Goal: Transaction & Acquisition: Purchase product/service

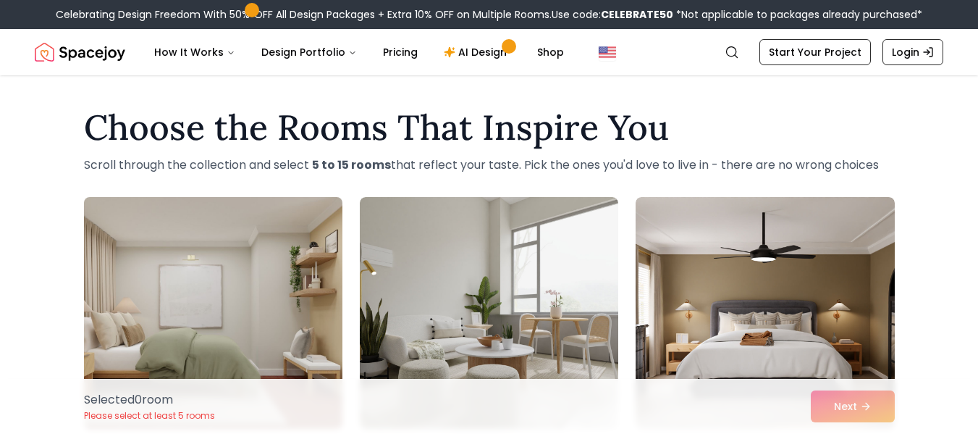
click at [261, 321] on img at bounding box center [213, 312] width 272 height 243
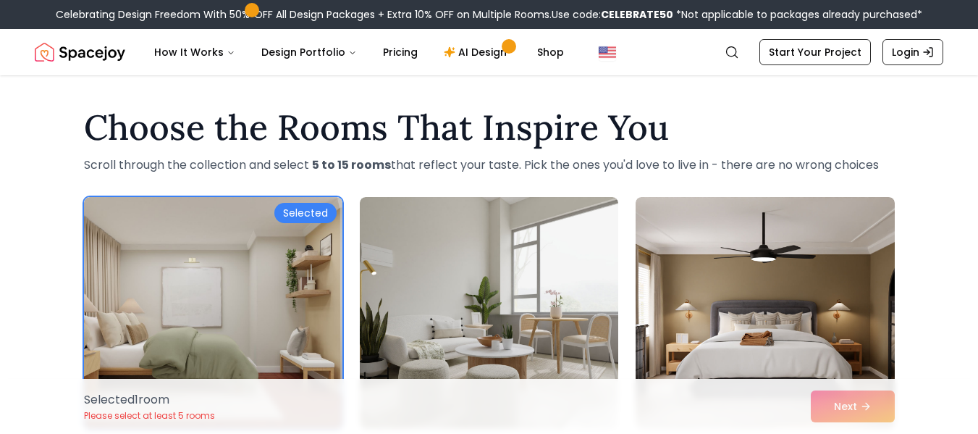
click at [834, 405] on div "Selected 1 room Please select at least 5 rooms Next" at bounding box center [489, 406] width 834 height 55
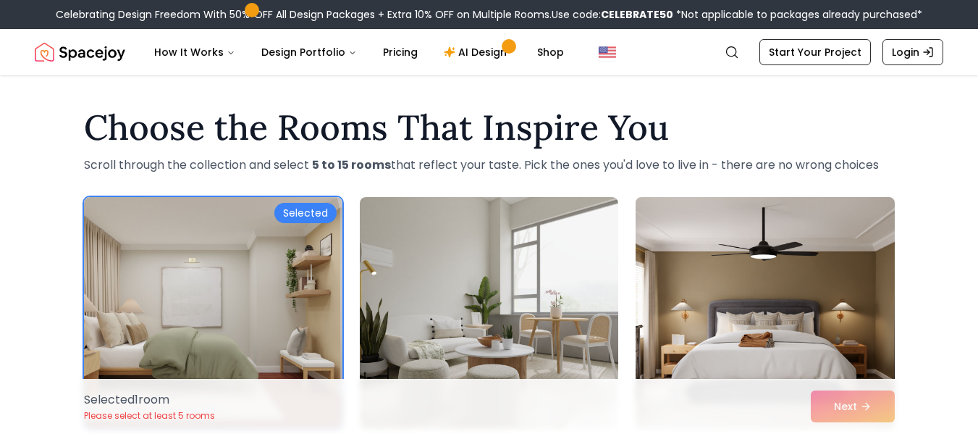
click at [781, 345] on img at bounding box center [765, 312] width 272 height 243
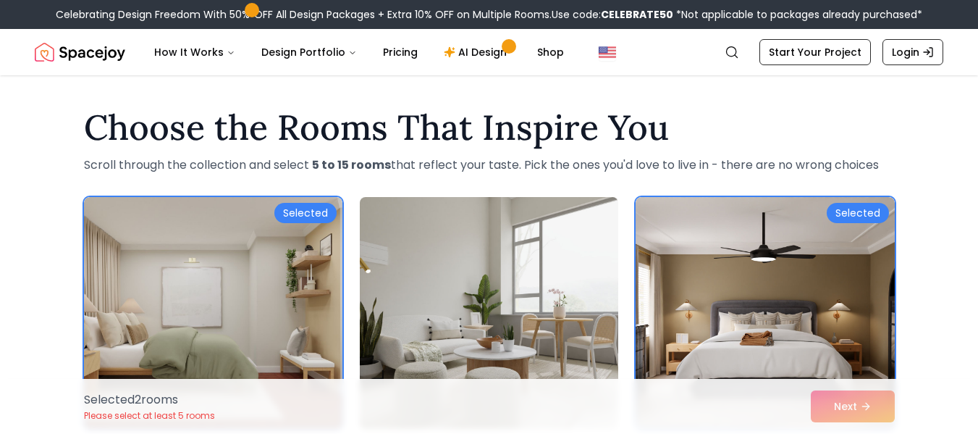
click at [461, 280] on img at bounding box center [489, 312] width 272 height 243
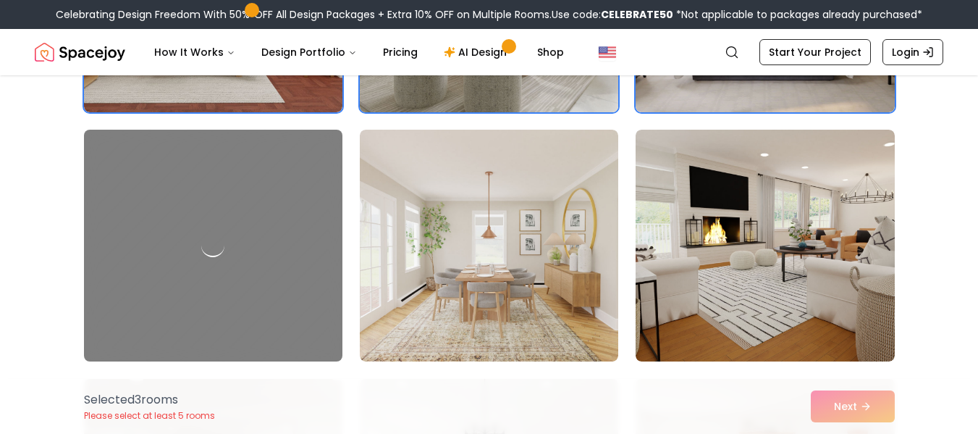
scroll to position [372, 0]
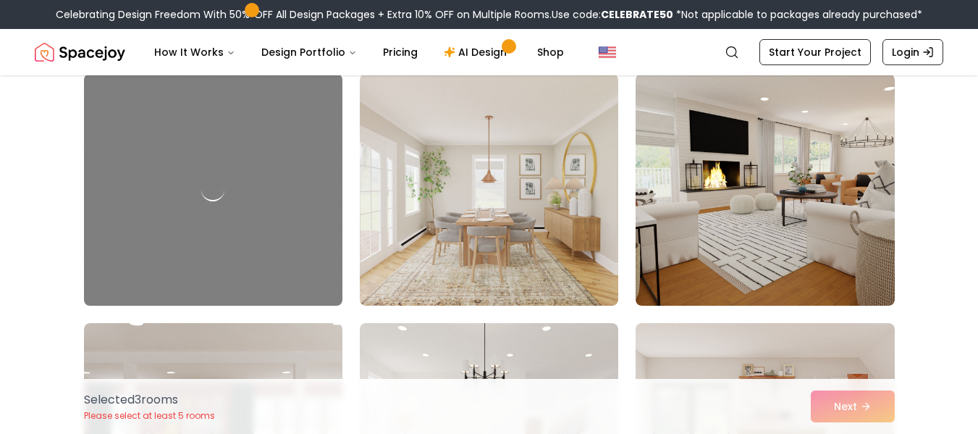
click at [856, 165] on img at bounding box center [765, 190] width 259 height 232
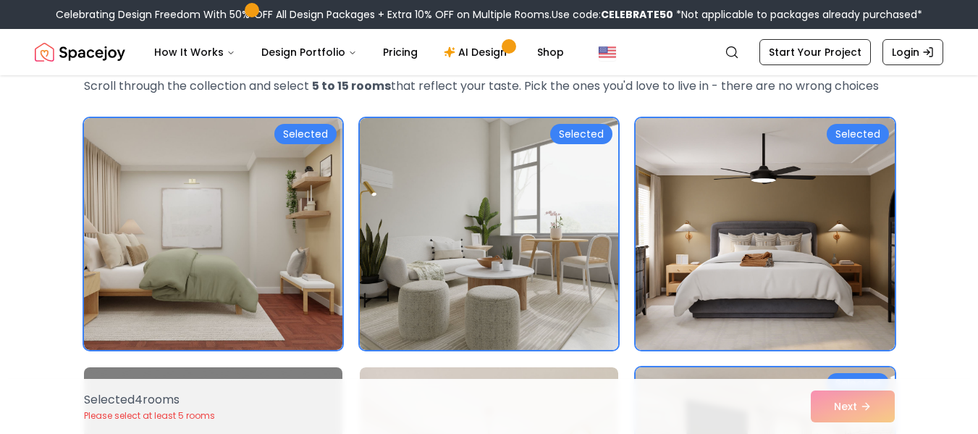
scroll to position [78, 0]
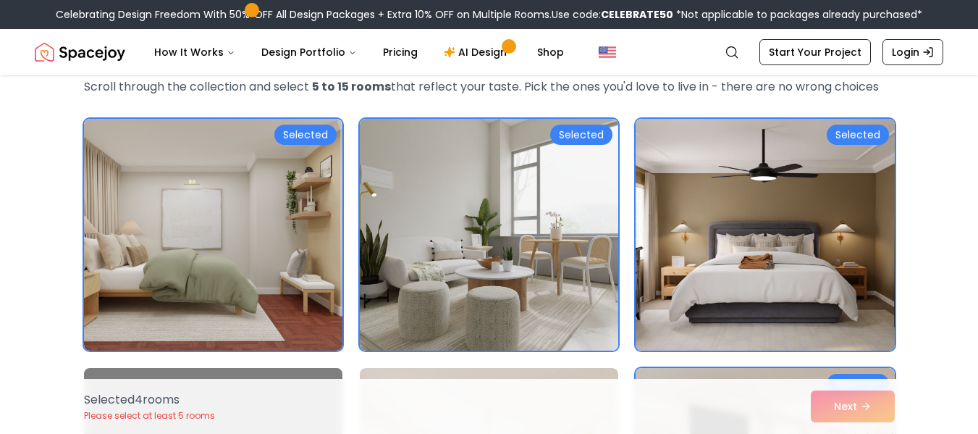
click at [841, 236] on img at bounding box center [765, 234] width 272 height 243
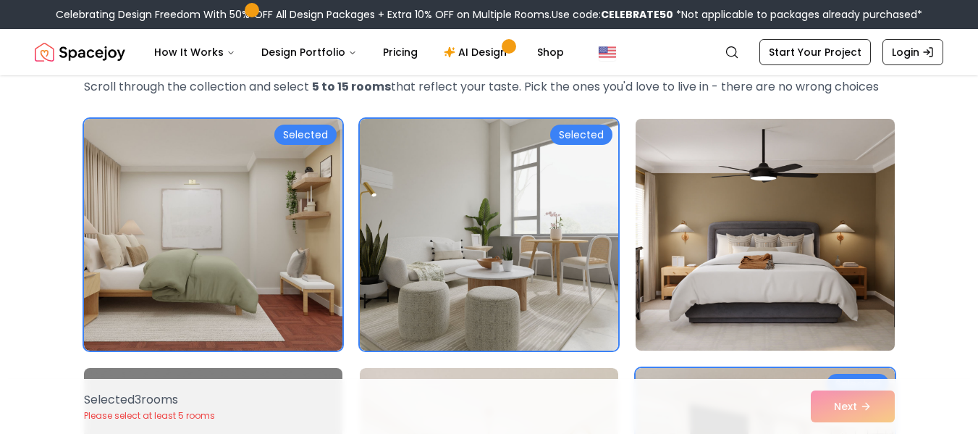
click at [537, 267] on img at bounding box center [489, 235] width 259 height 232
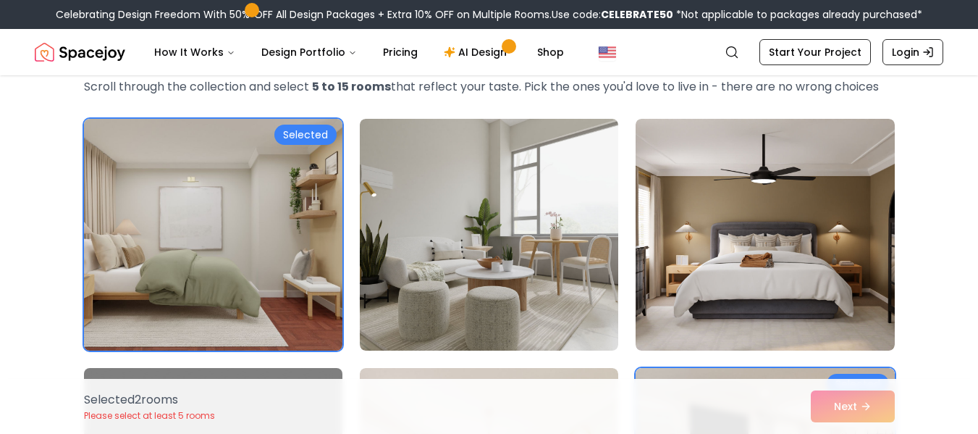
click at [250, 301] on img at bounding box center [213, 234] width 272 height 243
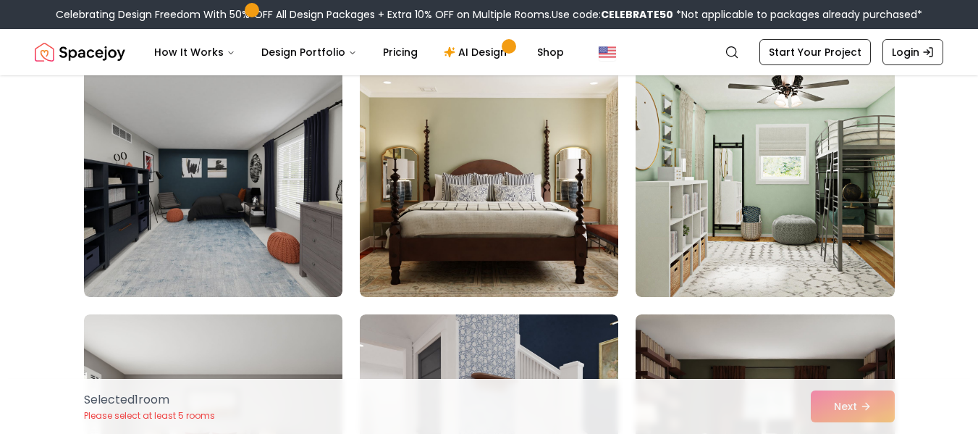
scroll to position [894, 0]
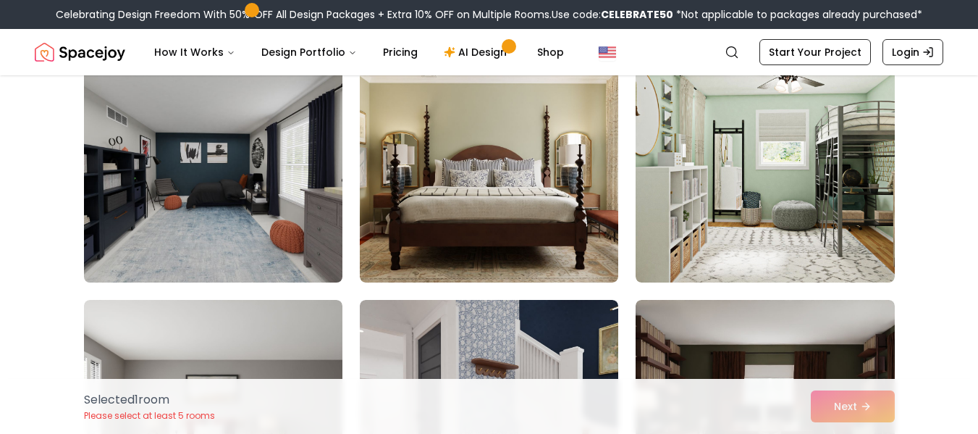
click at [180, 246] on img at bounding box center [213, 166] width 272 height 243
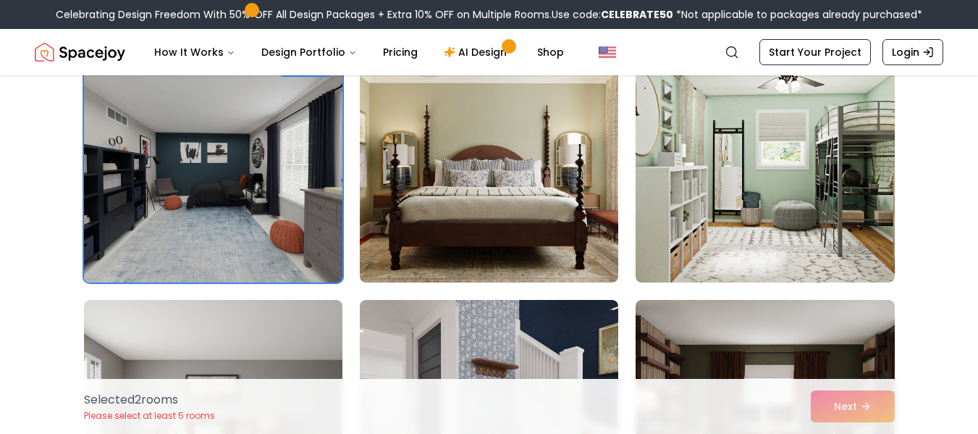
click at [117, 145] on img at bounding box center [213, 166] width 272 height 243
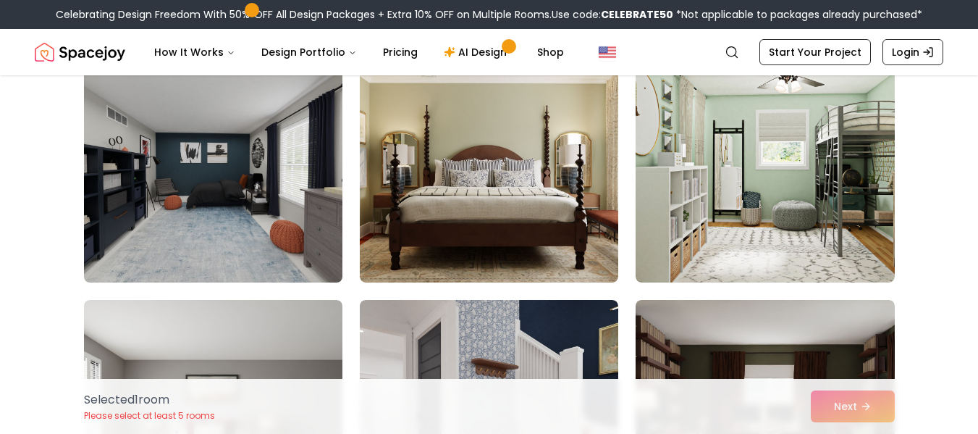
click at [294, 188] on img at bounding box center [213, 166] width 272 height 243
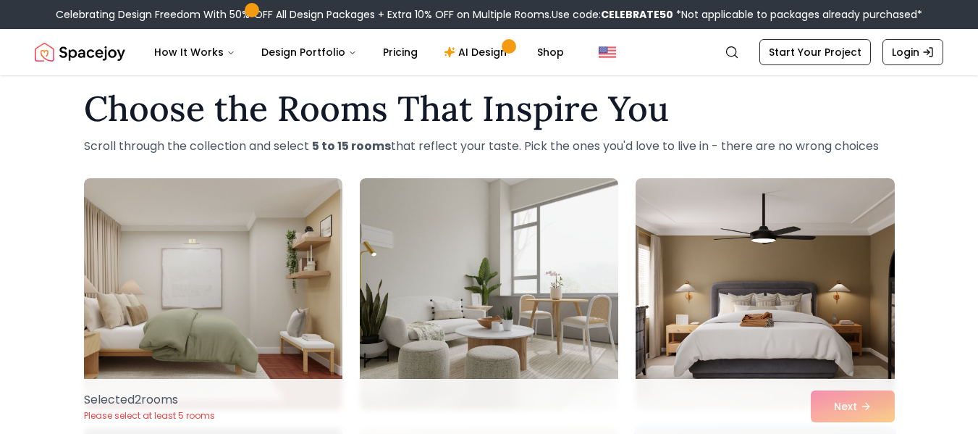
scroll to position [0, 0]
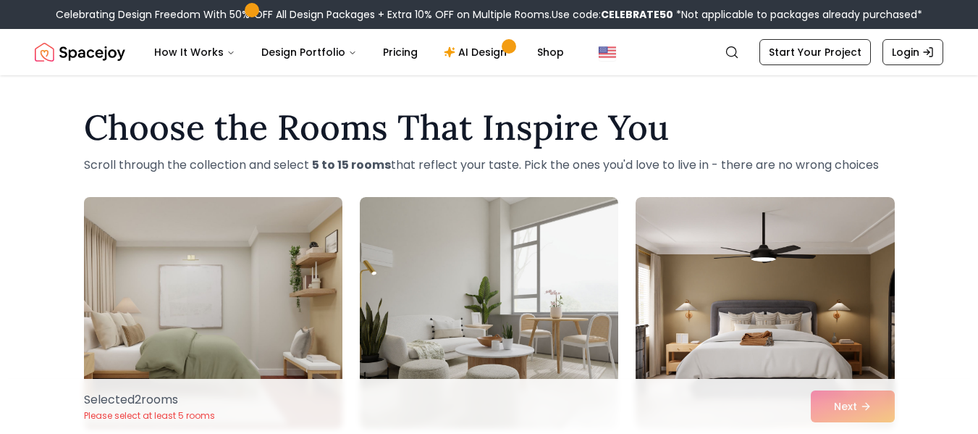
click at [117, 295] on img at bounding box center [213, 312] width 272 height 243
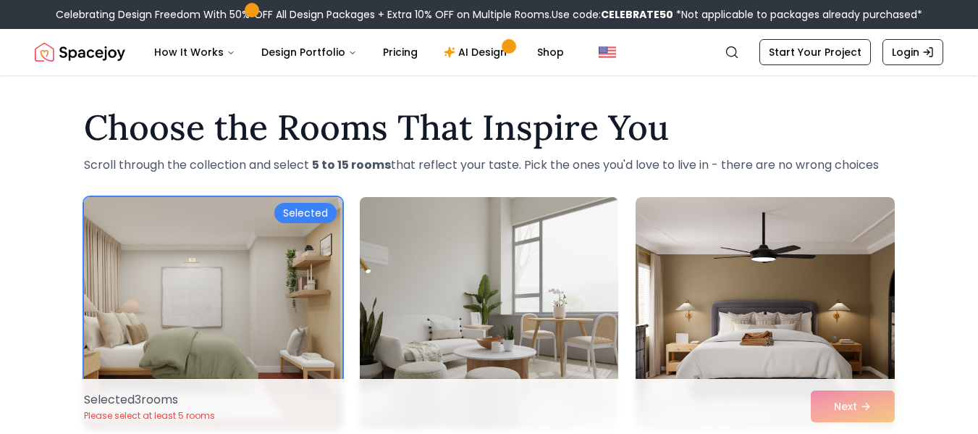
click at [495, 298] on img at bounding box center [489, 312] width 272 height 243
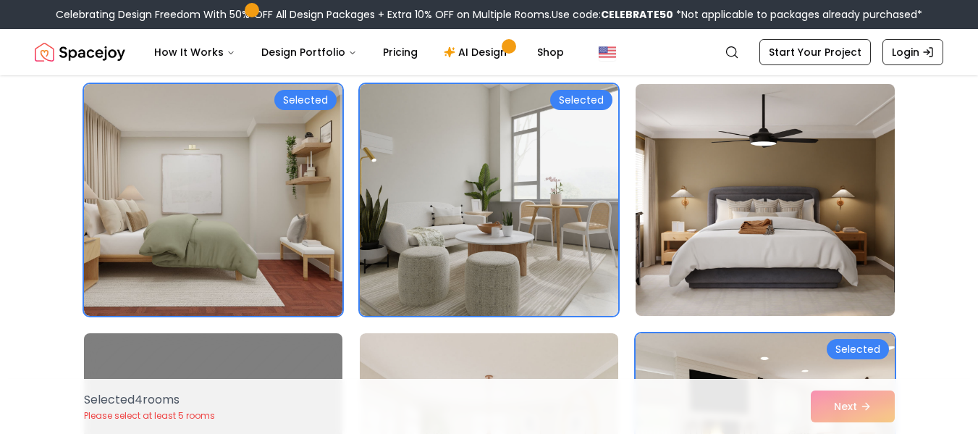
click at [794, 169] on img at bounding box center [765, 199] width 272 height 243
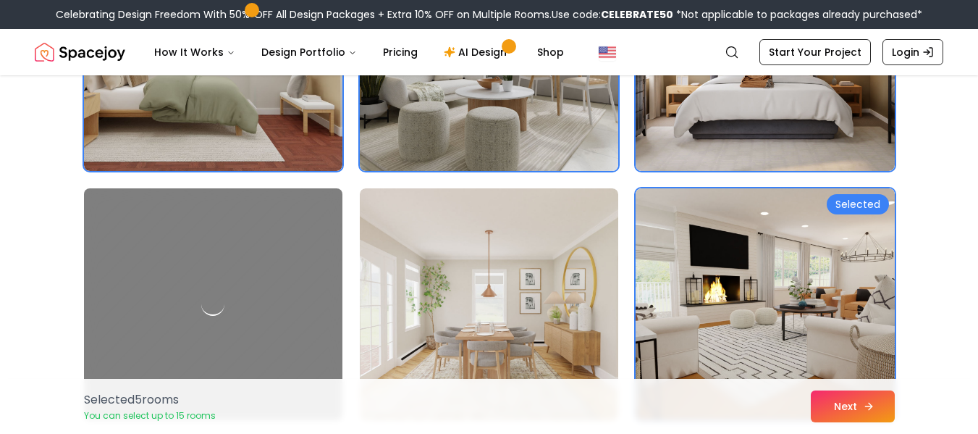
click at [857, 412] on button "Next" at bounding box center [853, 406] width 84 height 32
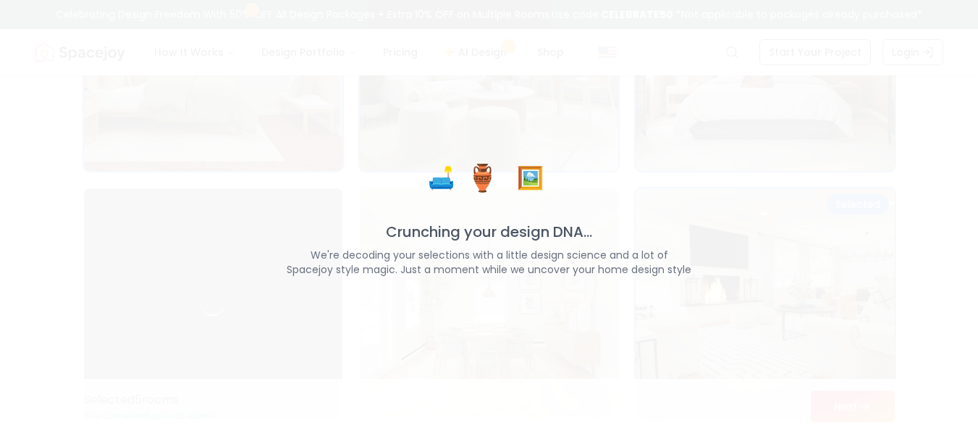
click at [1, 295] on div "🛋️ 🏺 🖼️ Crunching your design DNA... We're decoding your selections with a litt…" at bounding box center [489, 217] width 978 height 434
click at [0, 295] on div "🛋️ 🏺 🖼️ Crunching your design DNA... We're decoding your selections with a litt…" at bounding box center [489, 217] width 978 height 434
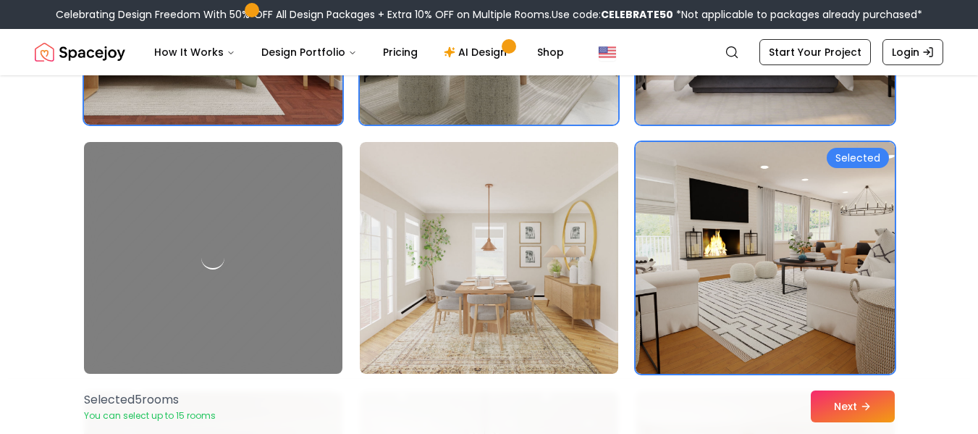
scroll to position [258, 0]
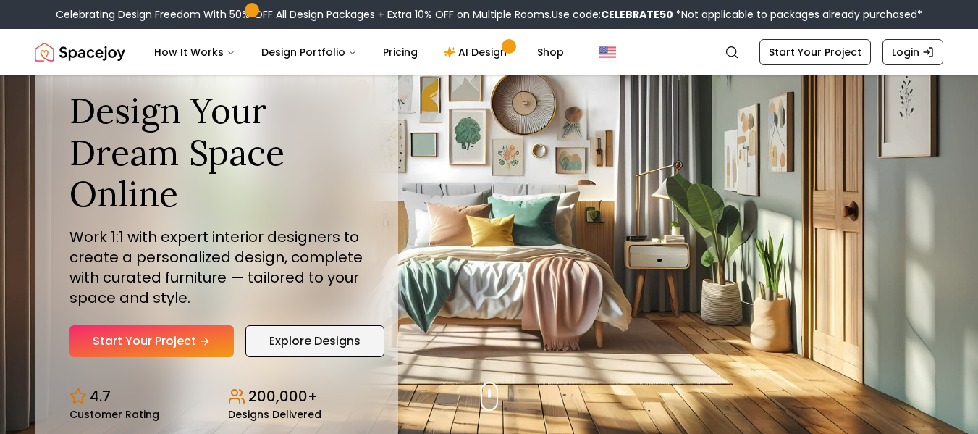
click at [293, 329] on link "Explore Designs" at bounding box center [314, 341] width 139 height 32
click at [499, 392] on div "Design Your Dream Space Online Work 1:1 with expert interior designers to creat…" at bounding box center [489, 254] width 978 height 358
click at [143, 338] on link "Start Your Project" at bounding box center [152, 341] width 164 height 32
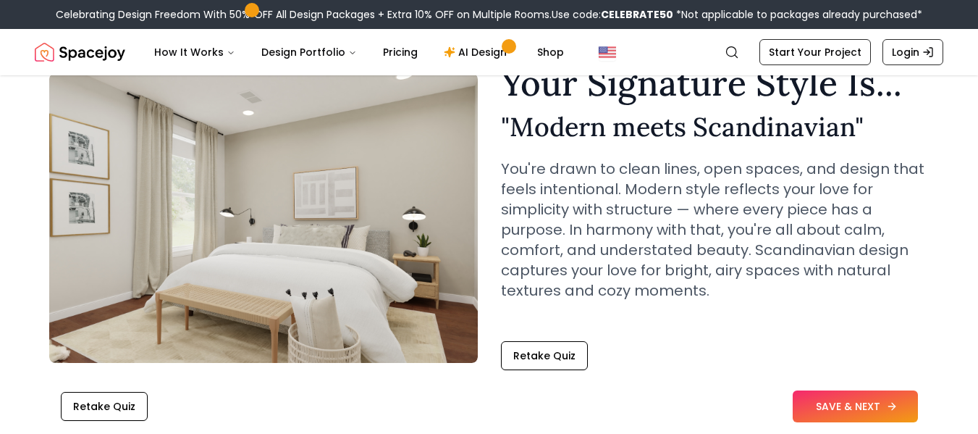
click at [896, 406] on button "SAVE & NEXT" at bounding box center [855, 406] width 125 height 32
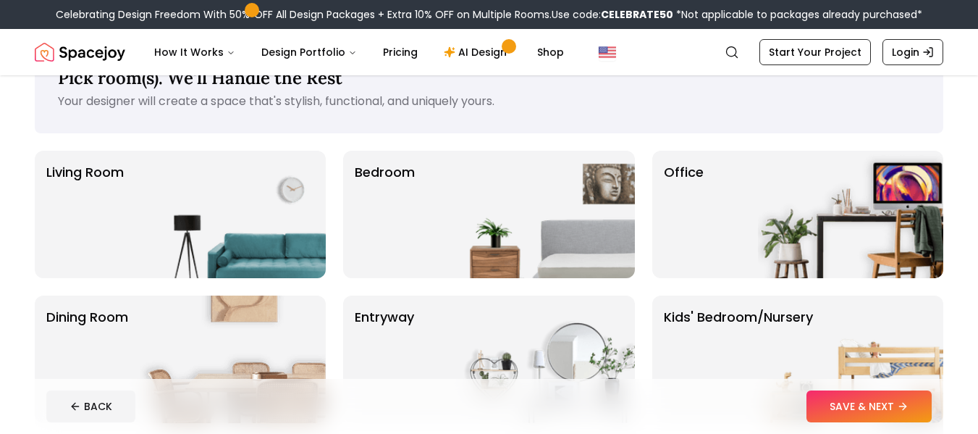
scroll to position [49, 0]
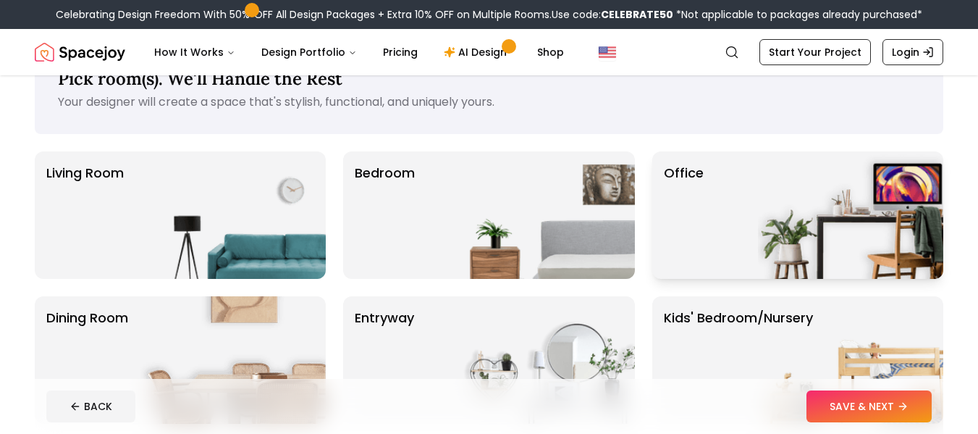
click at [871, 233] on img at bounding box center [850, 214] width 185 height 127
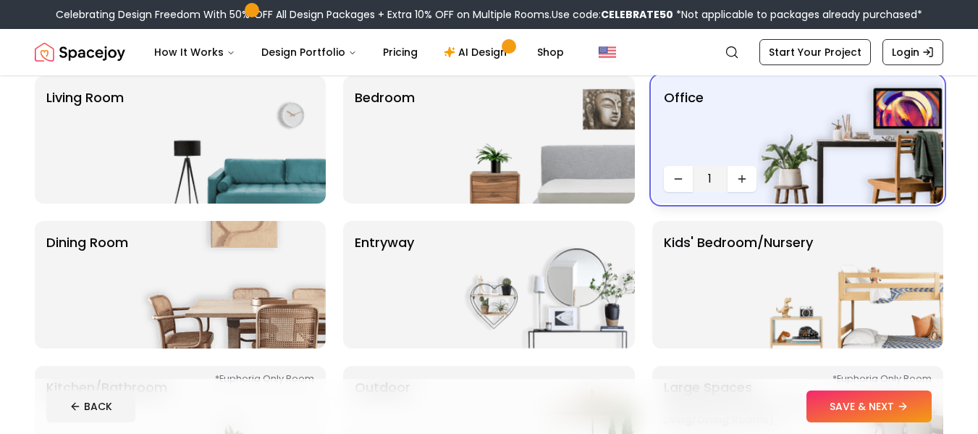
scroll to position [119, 0]
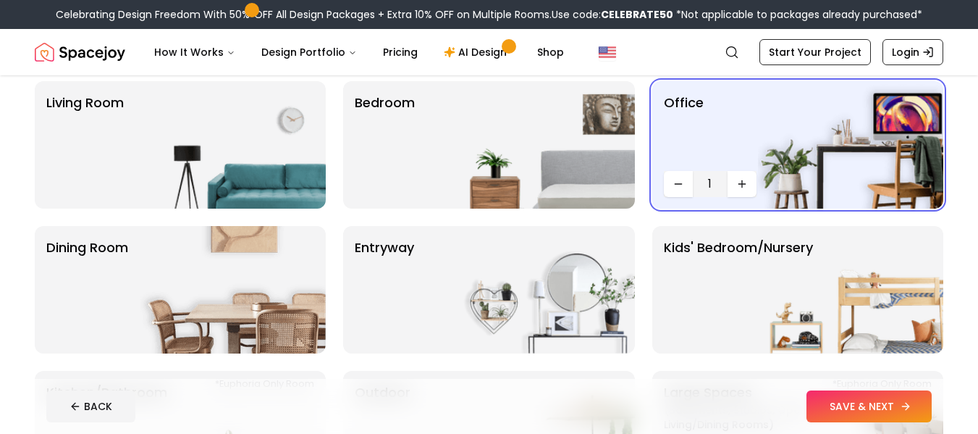
click at [890, 408] on button "SAVE & NEXT" at bounding box center [869, 406] width 125 height 32
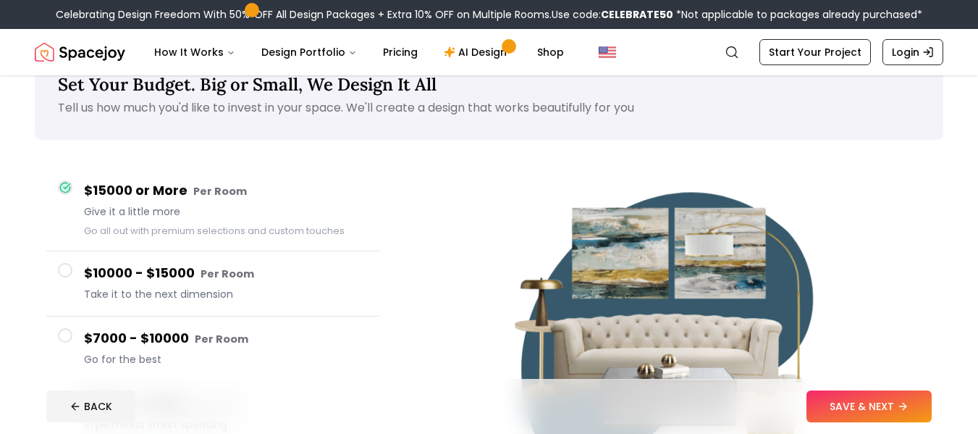
scroll to position [42, 0]
click at [881, 419] on button "SAVE & NEXT" at bounding box center [869, 406] width 125 height 32
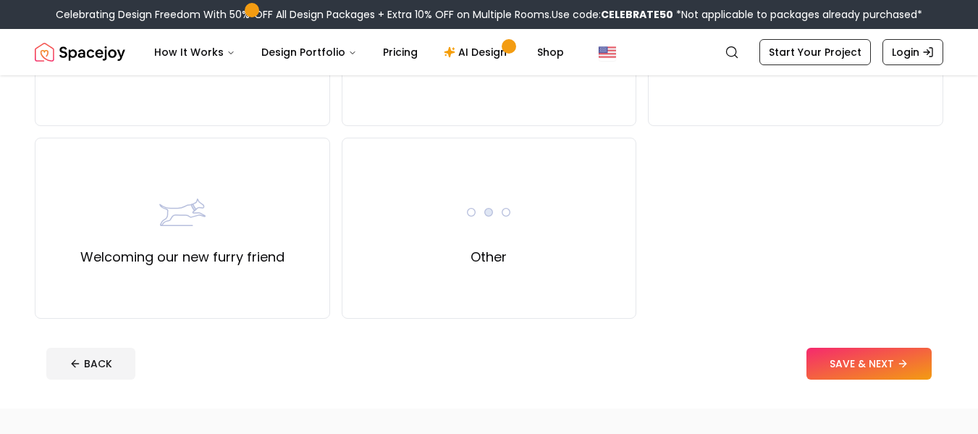
scroll to position [641, 0]
click at [585, 222] on div "Other" at bounding box center [489, 227] width 295 height 181
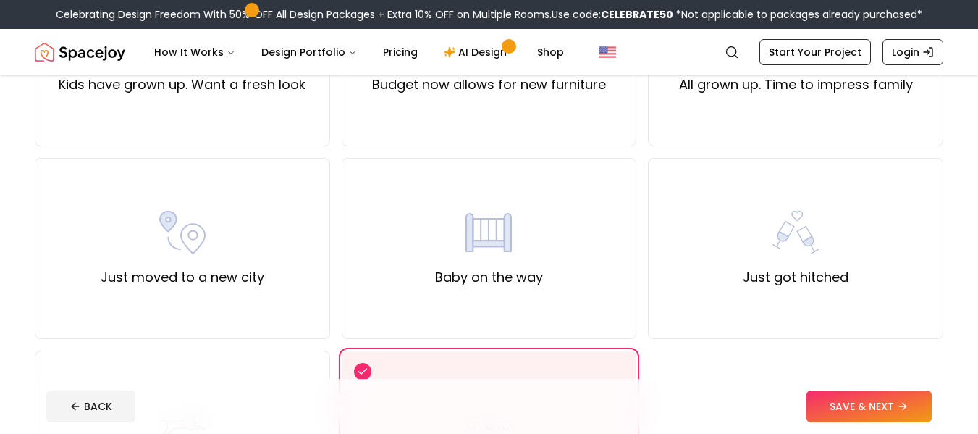
scroll to position [421, 0]
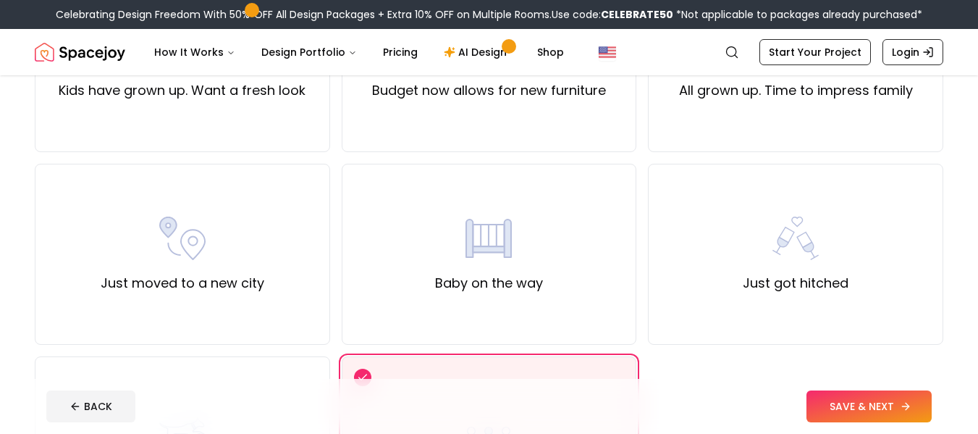
click at [896, 410] on button "SAVE & NEXT" at bounding box center [869, 406] width 125 height 32
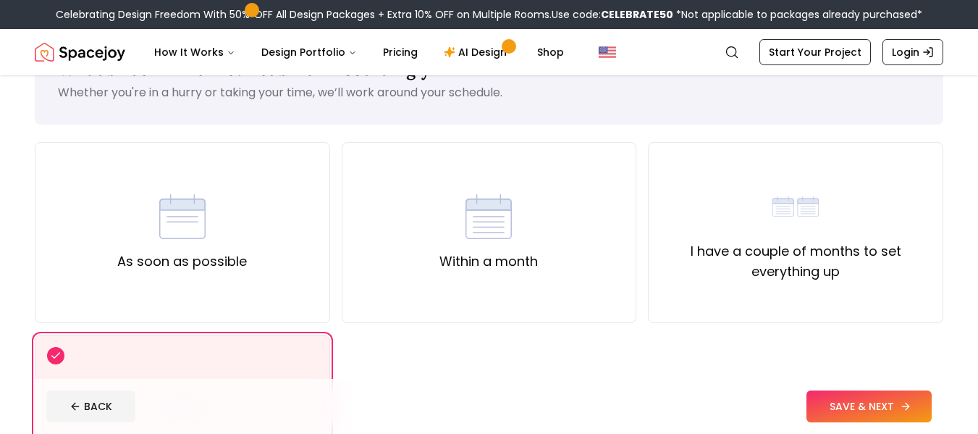
scroll to position [56, 0]
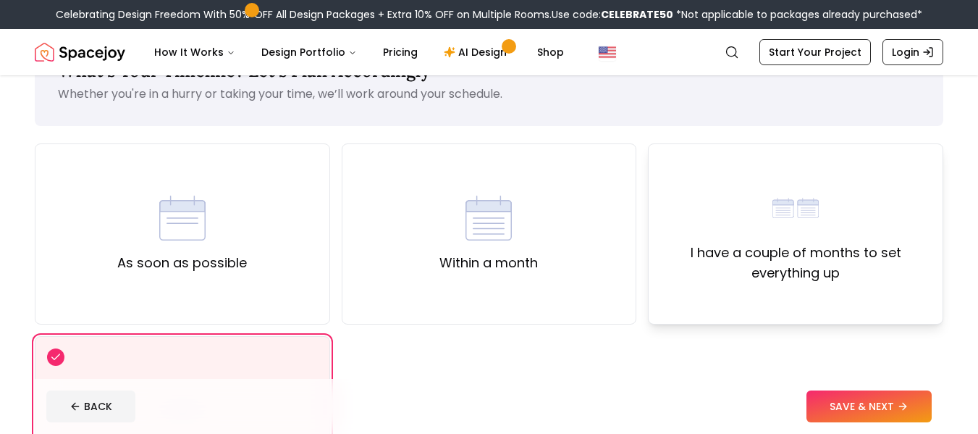
click at [881, 266] on label "I have a couple of months to set everything up" at bounding box center [795, 263] width 271 height 41
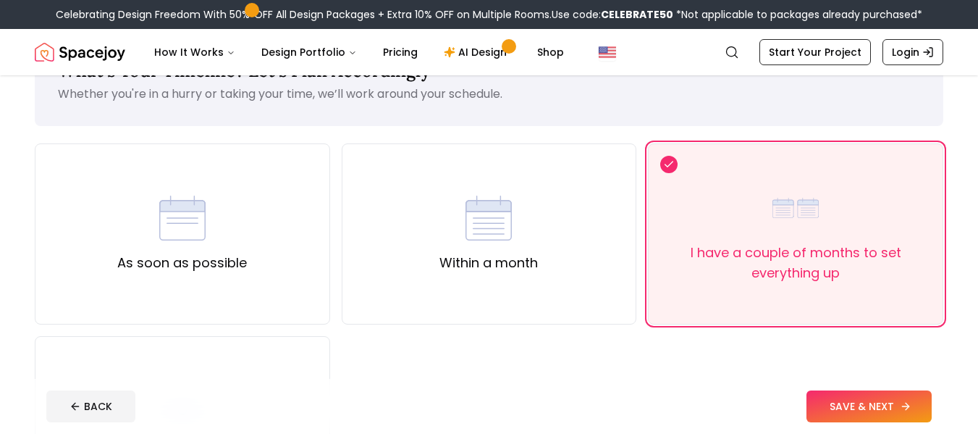
click at [894, 421] on button "SAVE & NEXT" at bounding box center [869, 406] width 125 height 32
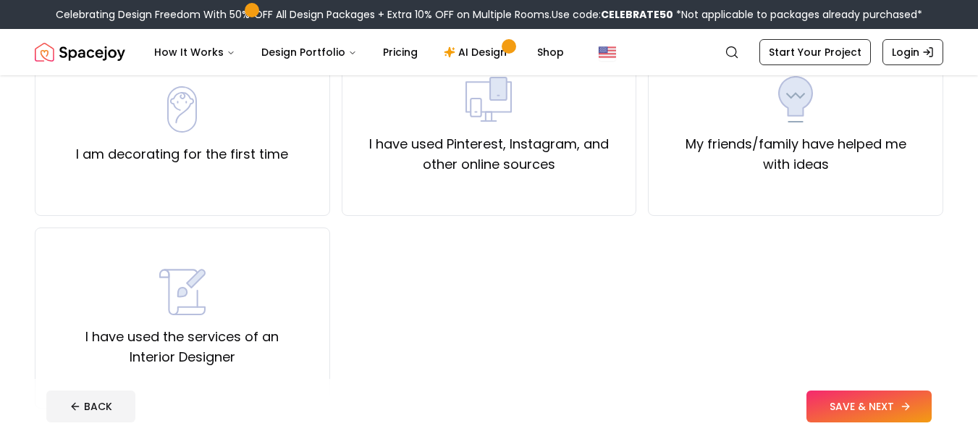
scroll to position [162, 0]
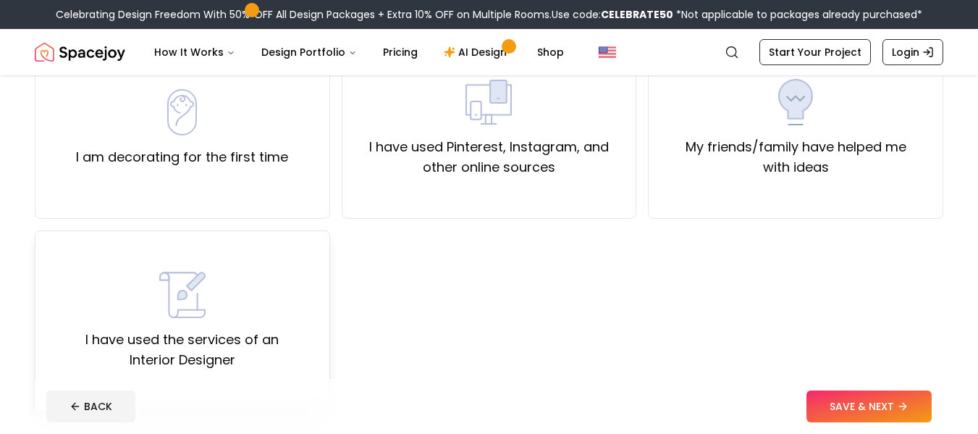
click at [211, 369] on label "I have used the services of an Interior Designer" at bounding box center [182, 349] width 271 height 41
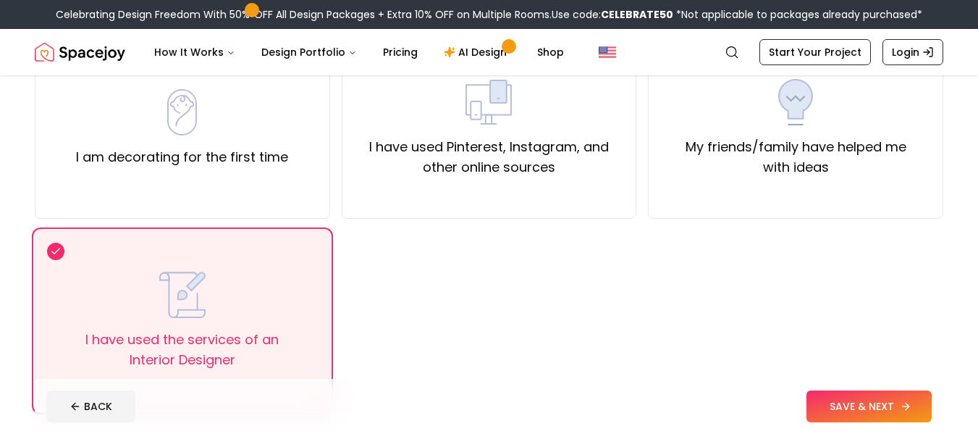
click at [891, 420] on button "SAVE & NEXT" at bounding box center [869, 406] width 125 height 32
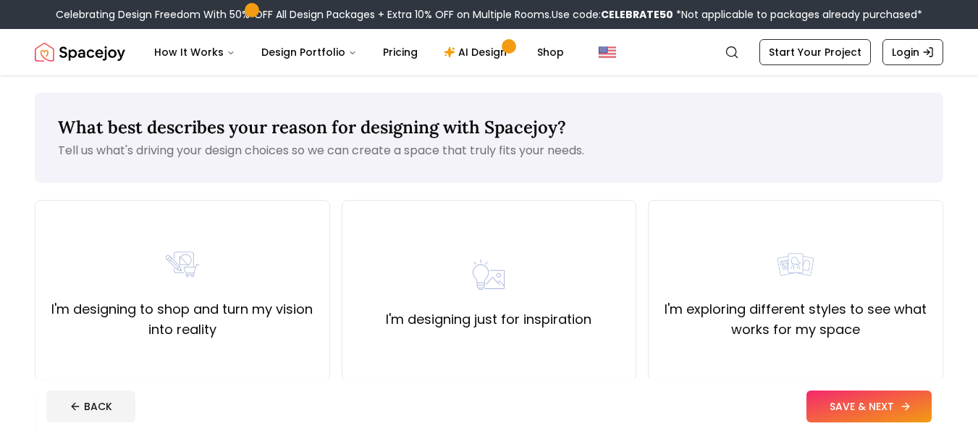
scroll to position [45, 0]
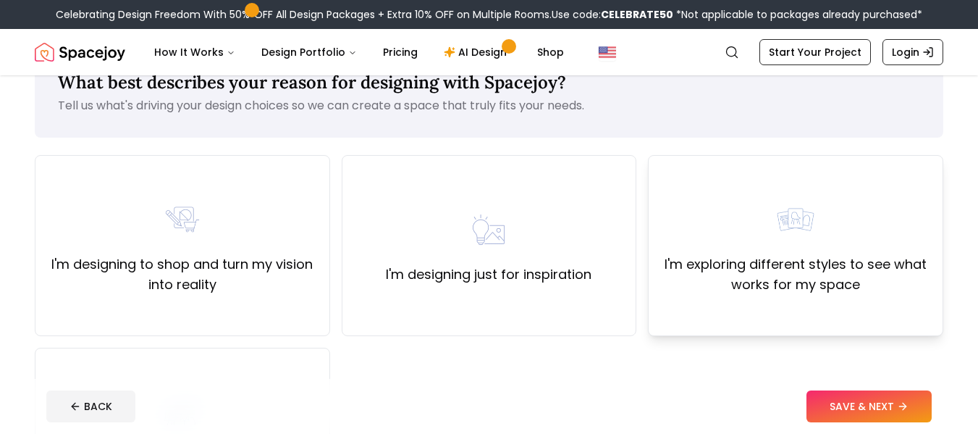
click at [907, 230] on div "I'm exploring different styles to see what works for my space" at bounding box center [795, 245] width 271 height 98
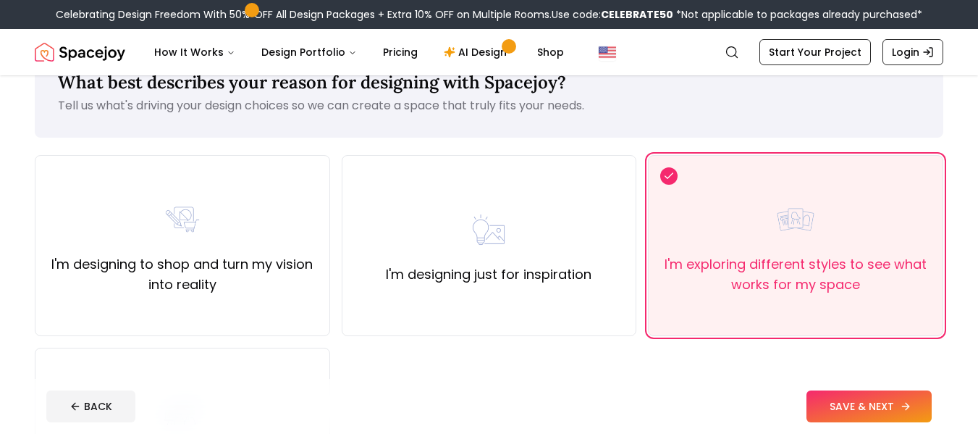
click at [879, 416] on button "SAVE & NEXT" at bounding box center [869, 406] width 125 height 32
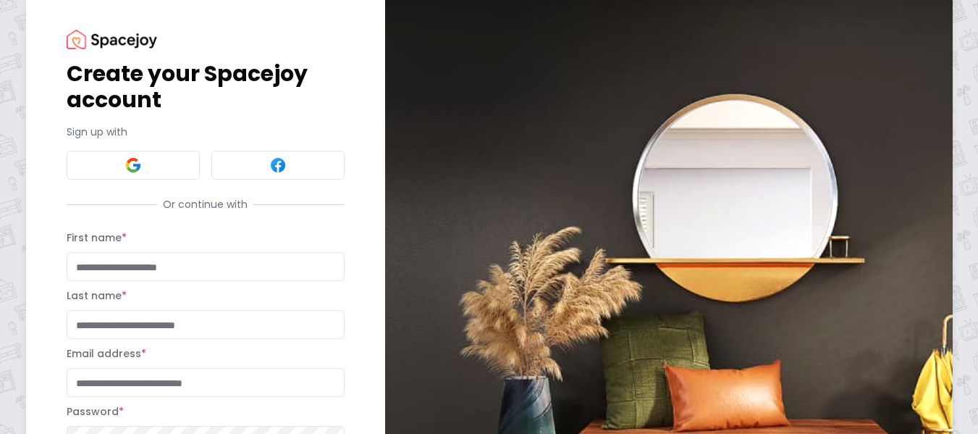
scroll to position [20, 0]
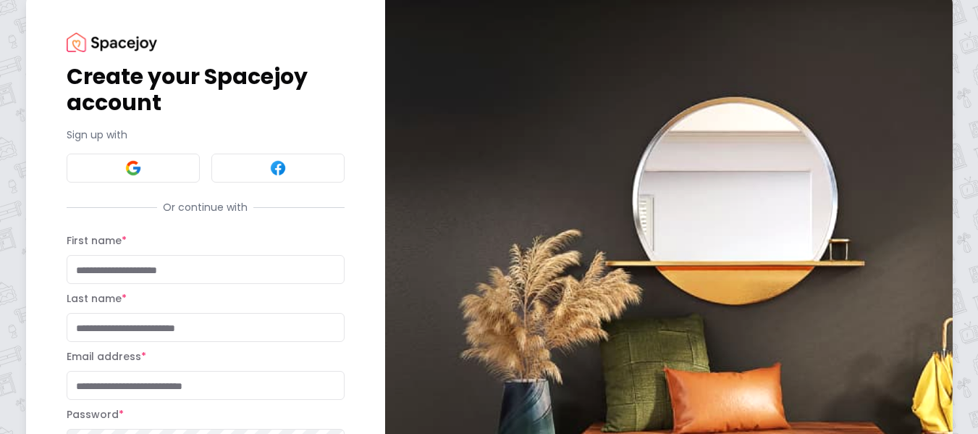
click at [86, 247] on label "First name *" at bounding box center [97, 240] width 60 height 14
click at [86, 255] on input "First name *" at bounding box center [206, 269] width 278 height 29
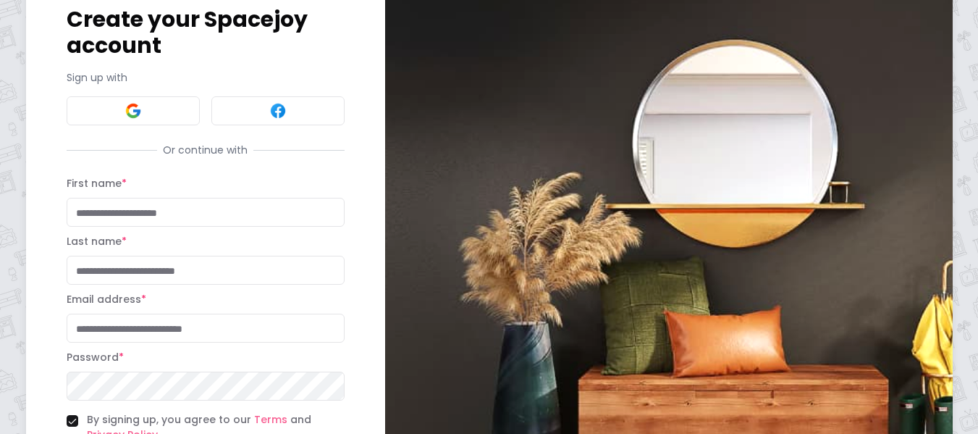
scroll to position [78, 0]
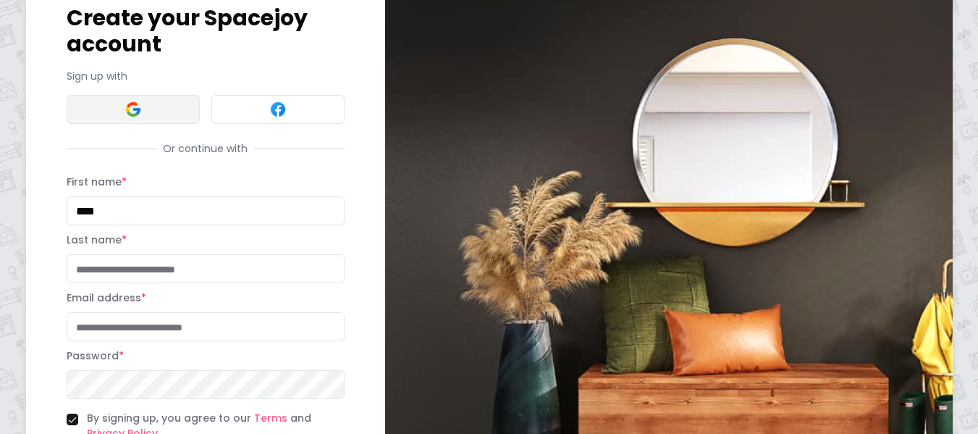
type input "****"
click at [133, 103] on img at bounding box center [133, 109] width 17 height 17
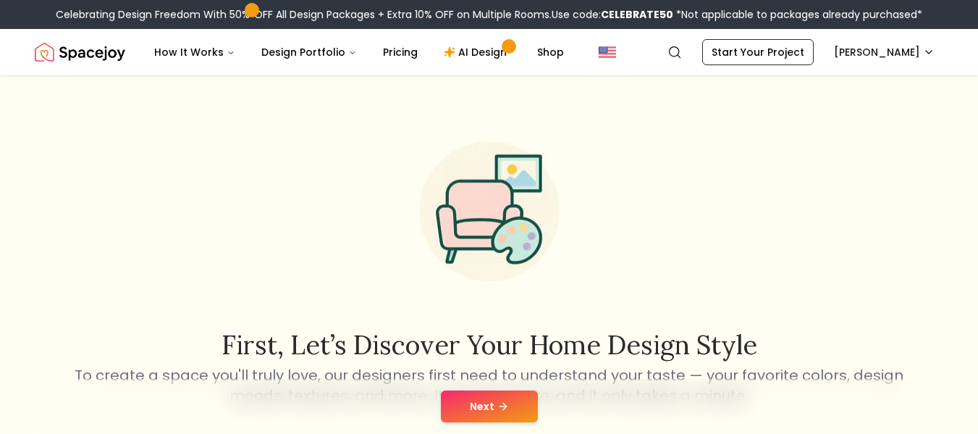
click at [65, 58] on img "Spacejoy" at bounding box center [80, 52] width 91 height 29
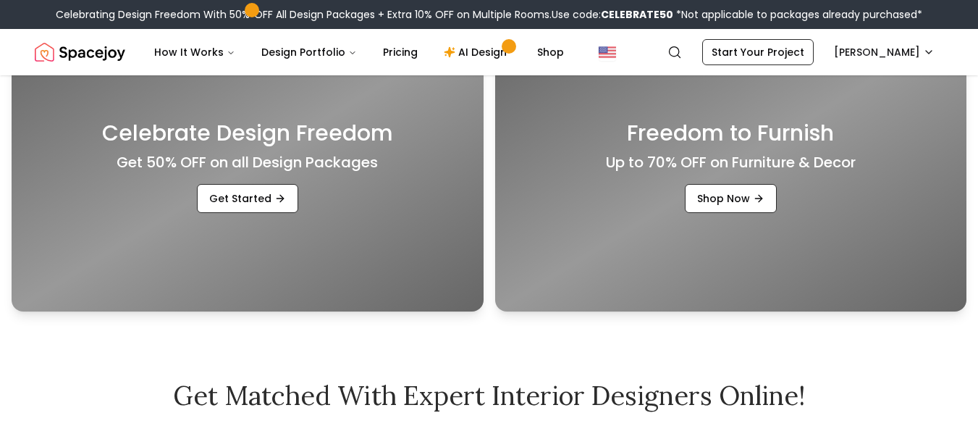
scroll to position [425, 0]
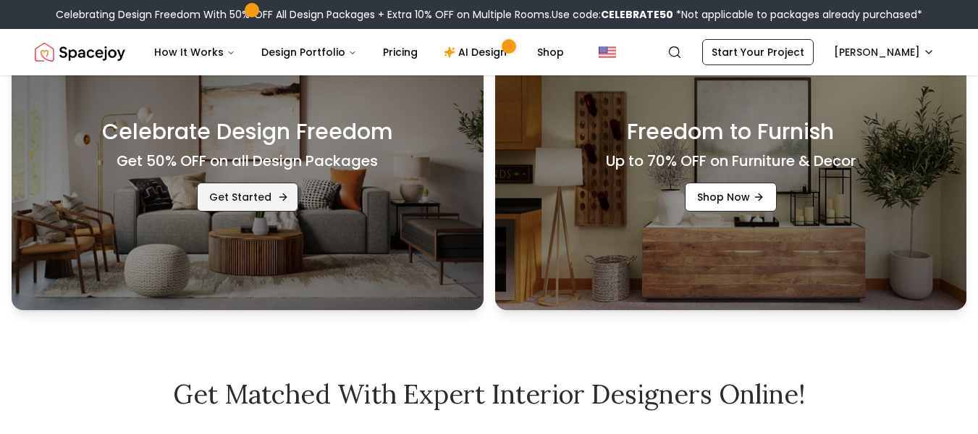
click at [261, 209] on link "Get Started" at bounding box center [247, 196] width 101 height 29
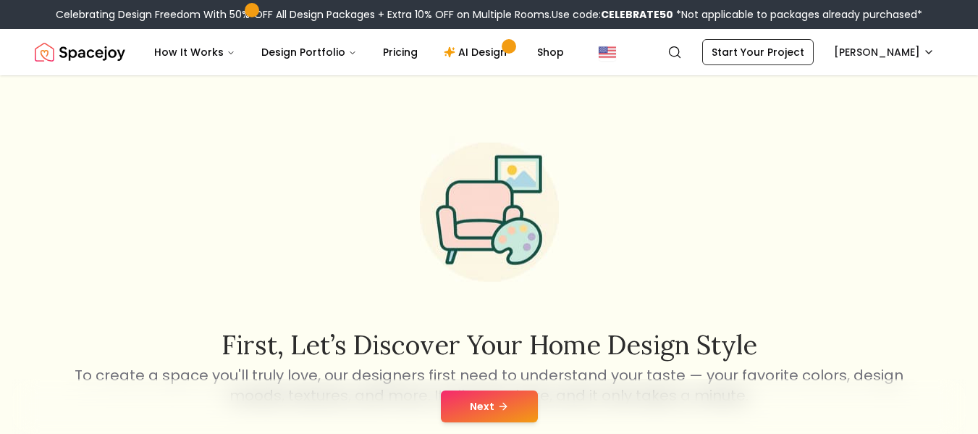
click at [507, 398] on button "Next" at bounding box center [489, 406] width 97 height 32
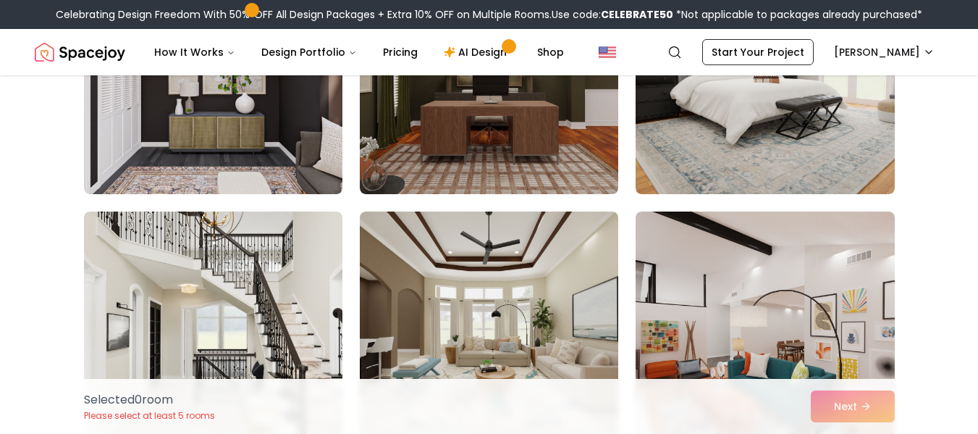
scroll to position [161, 0]
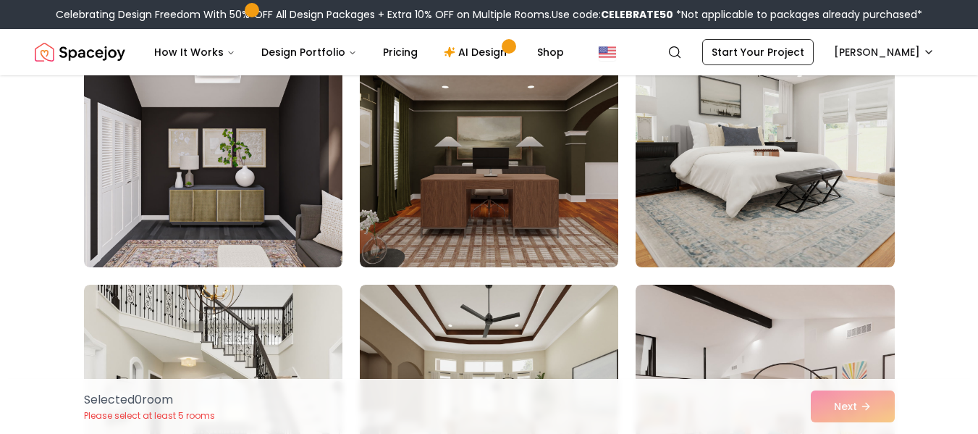
click at [863, 193] on img at bounding box center [765, 151] width 259 height 232
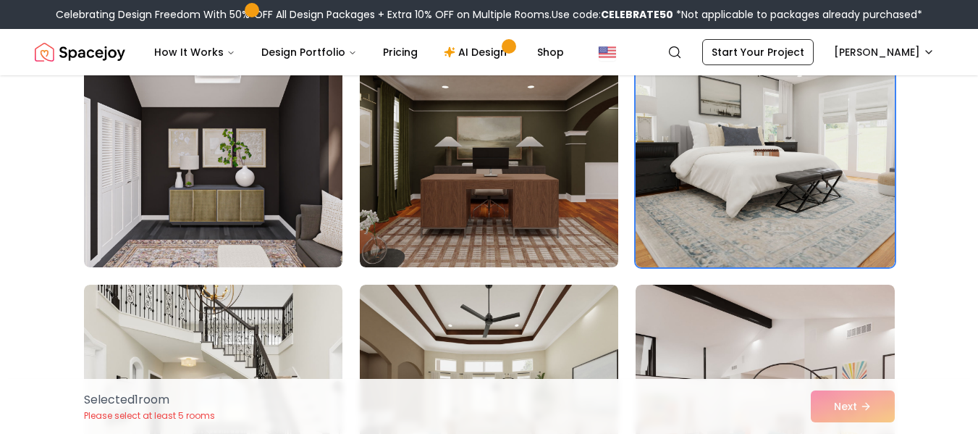
click at [857, 422] on div "Selected 1 room Please select at least 5 rooms Next" at bounding box center [489, 406] width 834 height 55
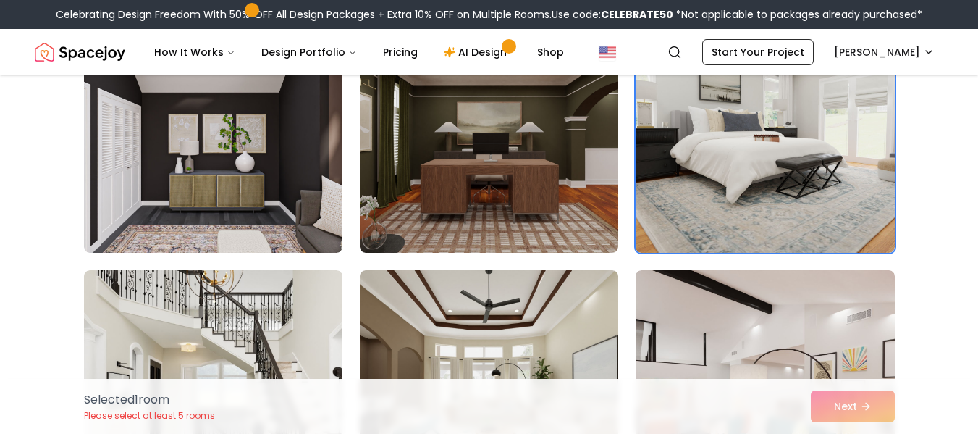
scroll to position [179, 0]
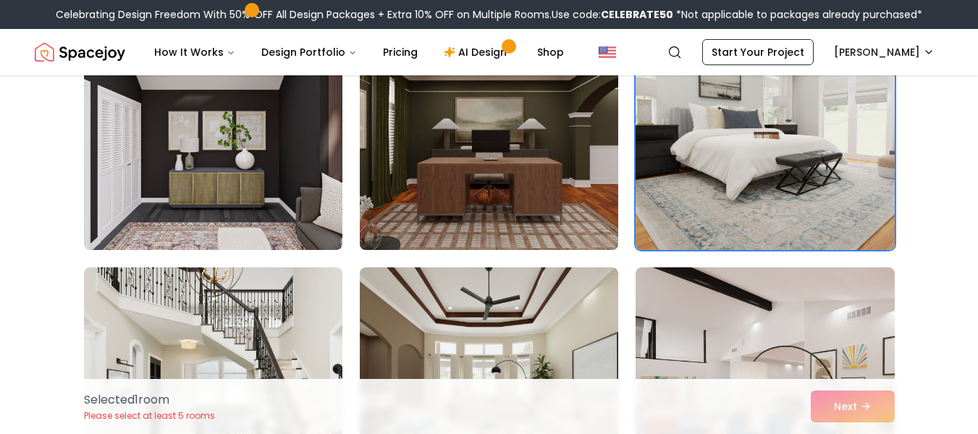
click at [524, 197] on img at bounding box center [489, 133] width 272 height 243
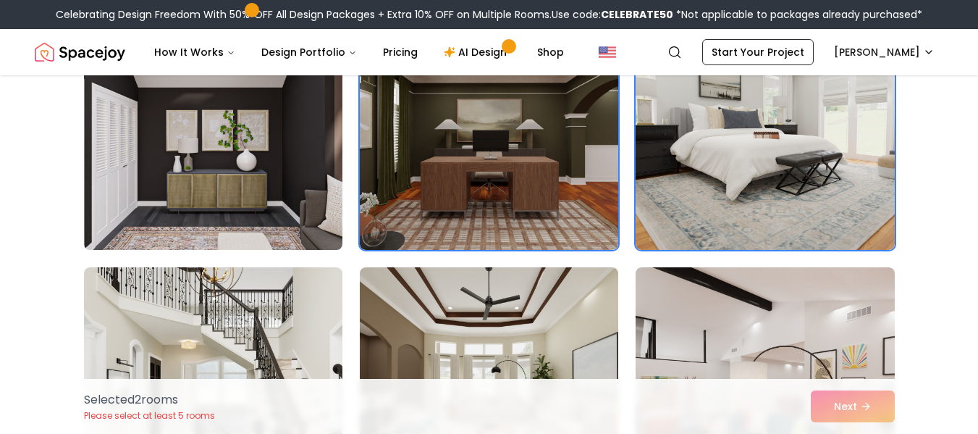
click at [301, 217] on img at bounding box center [213, 133] width 272 height 243
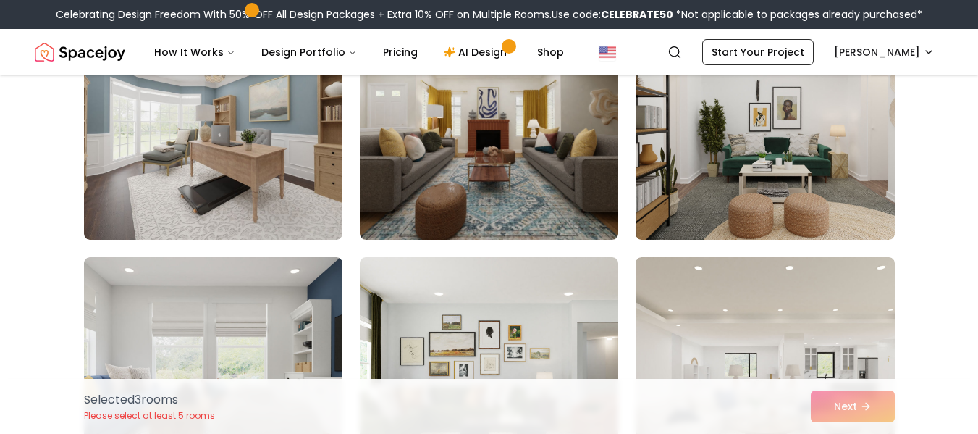
scroll to position [688, 0]
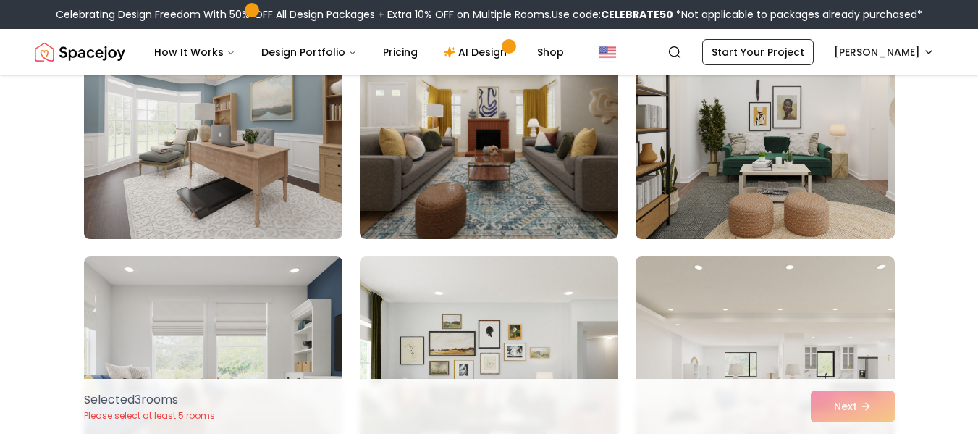
click at [264, 192] on img at bounding box center [213, 122] width 272 height 243
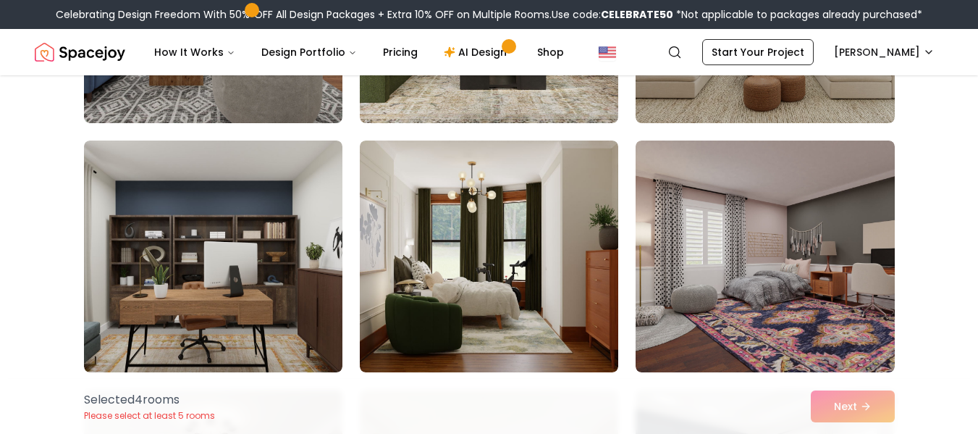
scroll to position [1054, 0]
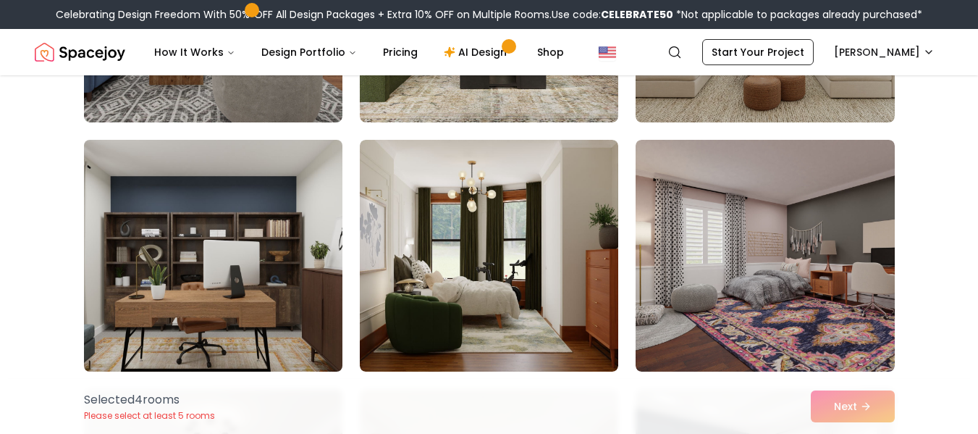
click at [203, 278] on img at bounding box center [213, 255] width 272 height 243
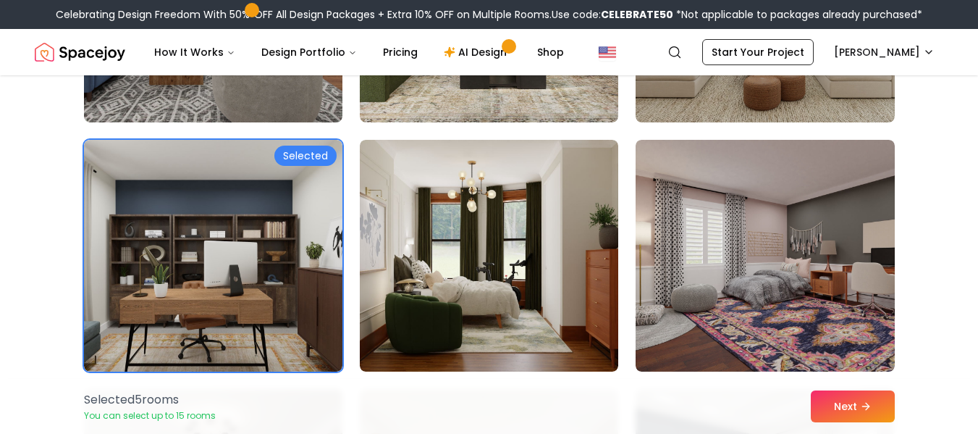
click at [859, 432] on div "Selected 5 room s You can select up to 15 rooms Next" at bounding box center [489, 406] width 834 height 55
click at [866, 412] on button "Next" at bounding box center [853, 406] width 84 height 32
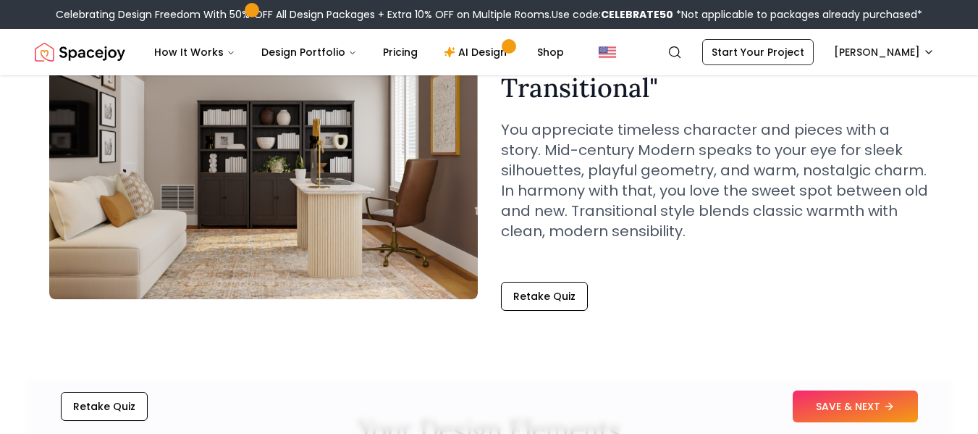
scroll to position [137, 0]
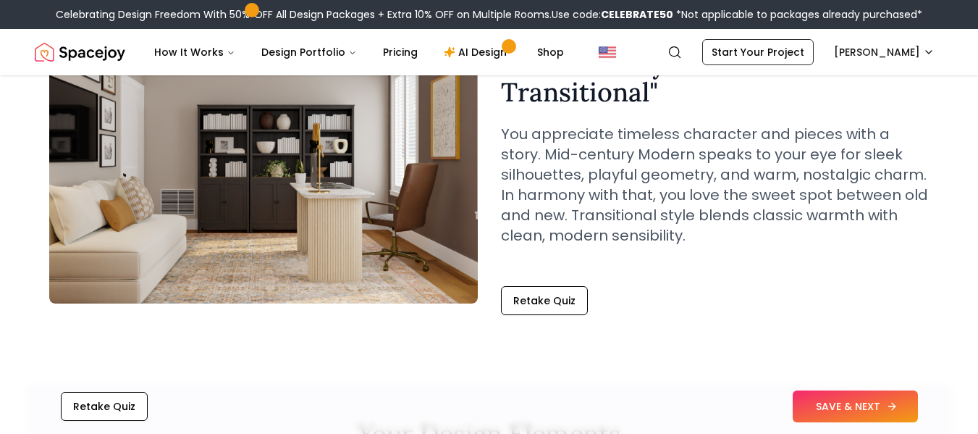
click at [875, 410] on button "SAVE & NEXT" at bounding box center [855, 406] width 125 height 32
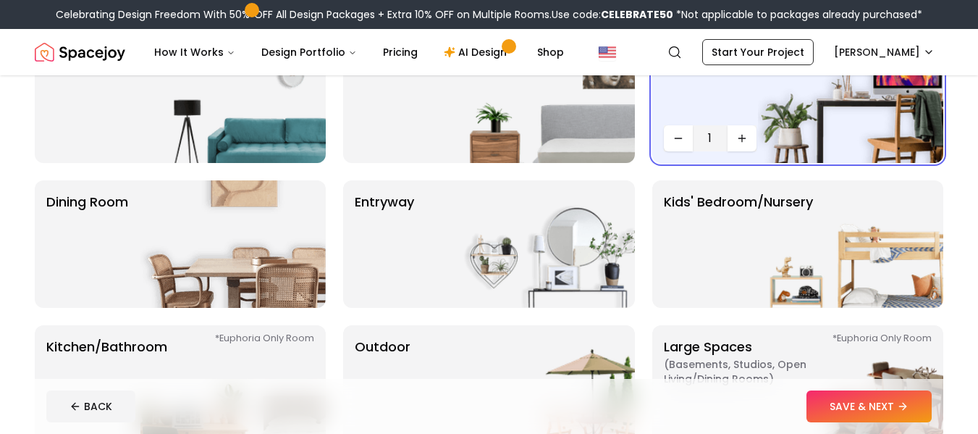
scroll to position [167, 0]
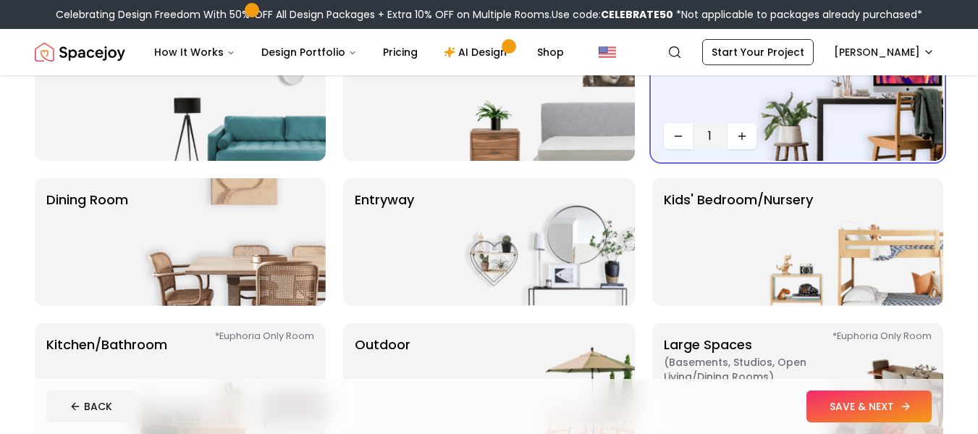
click at [889, 420] on button "SAVE & NEXT" at bounding box center [869, 406] width 125 height 32
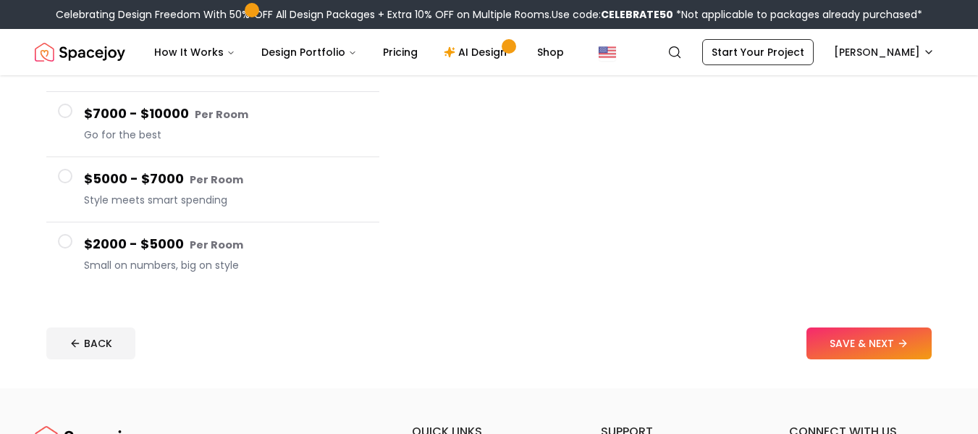
scroll to position [269, 0]
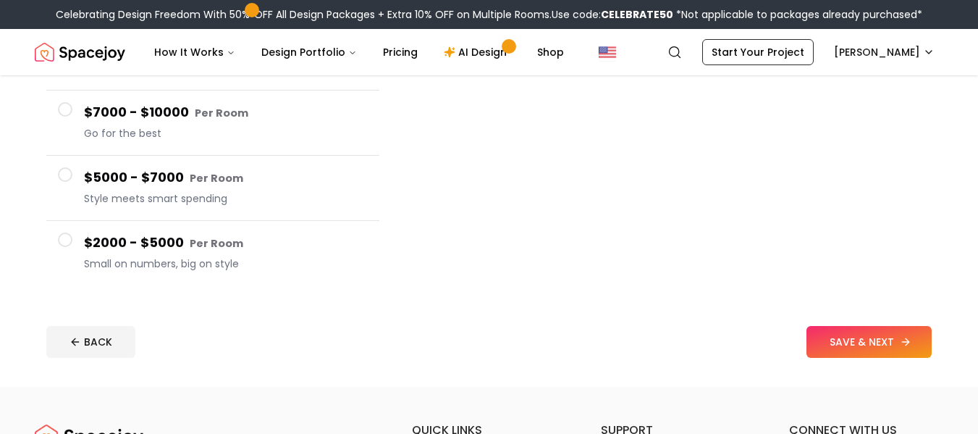
click at [910, 342] on button "SAVE & NEXT" at bounding box center [869, 342] width 125 height 32
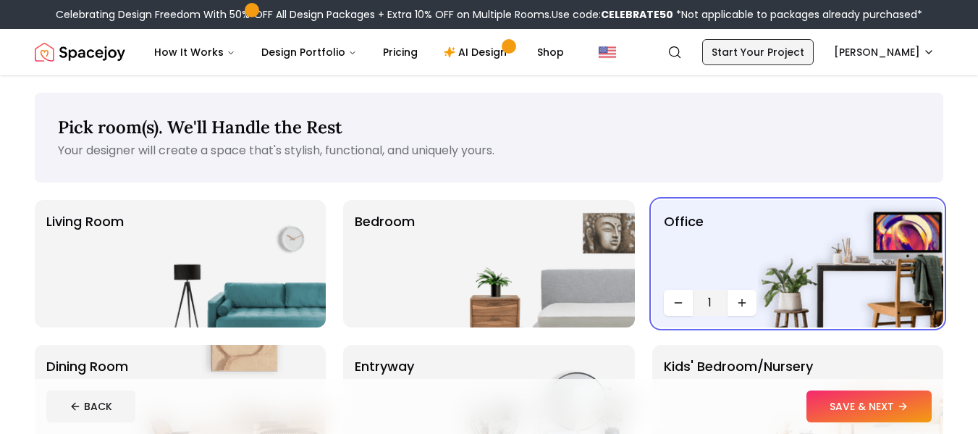
click at [790, 56] on link "Start Your Project" at bounding box center [758, 52] width 112 height 26
click at [728, 227] on div "Office 1" at bounding box center [797, 263] width 291 height 127
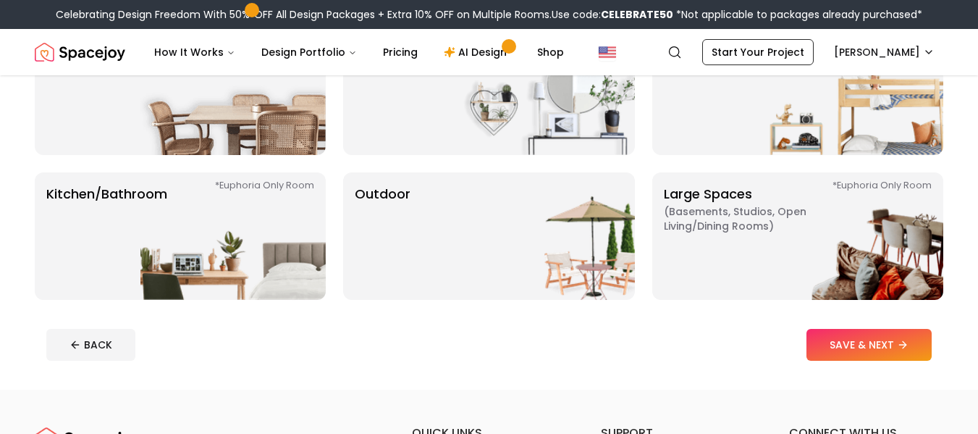
scroll to position [289, 0]
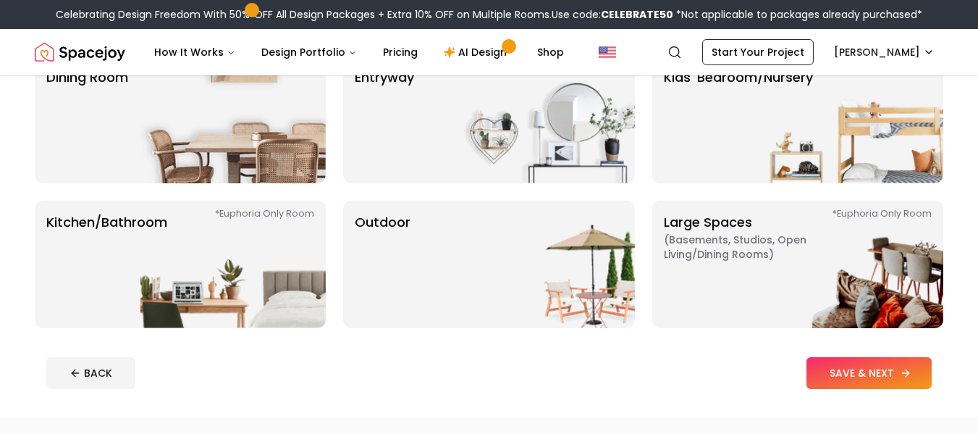
click at [865, 377] on button "SAVE & NEXT" at bounding box center [869, 373] width 125 height 32
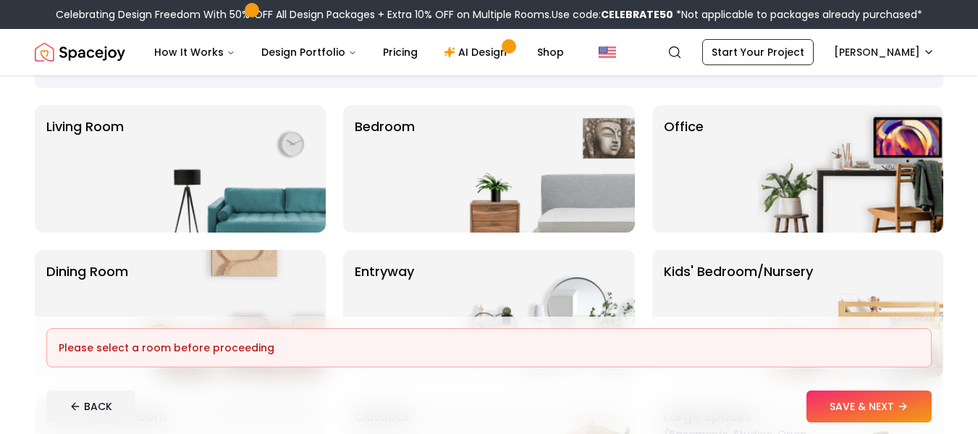
scroll to position [115, 0]
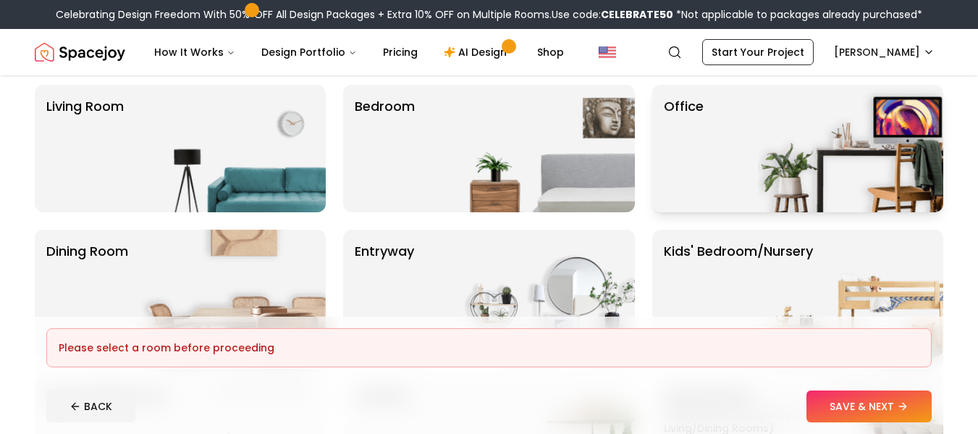
click at [743, 133] on div "Office" at bounding box center [797, 148] width 291 height 127
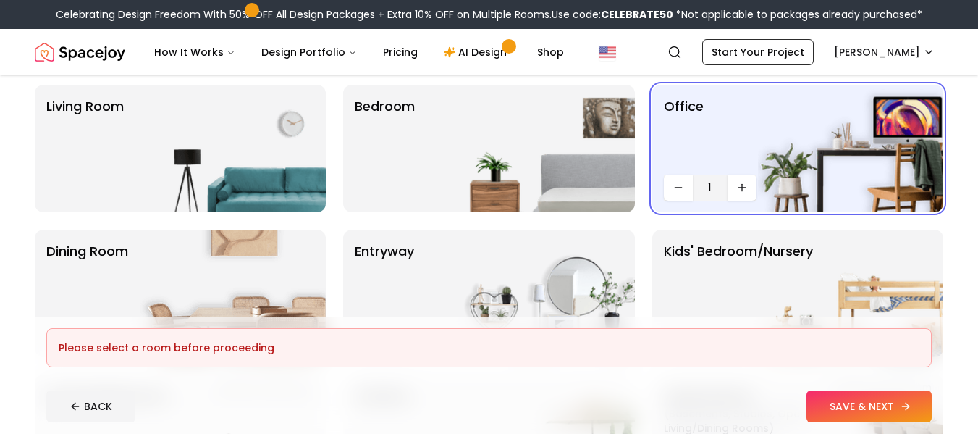
click at [840, 406] on button "SAVE & NEXT" at bounding box center [869, 406] width 125 height 32
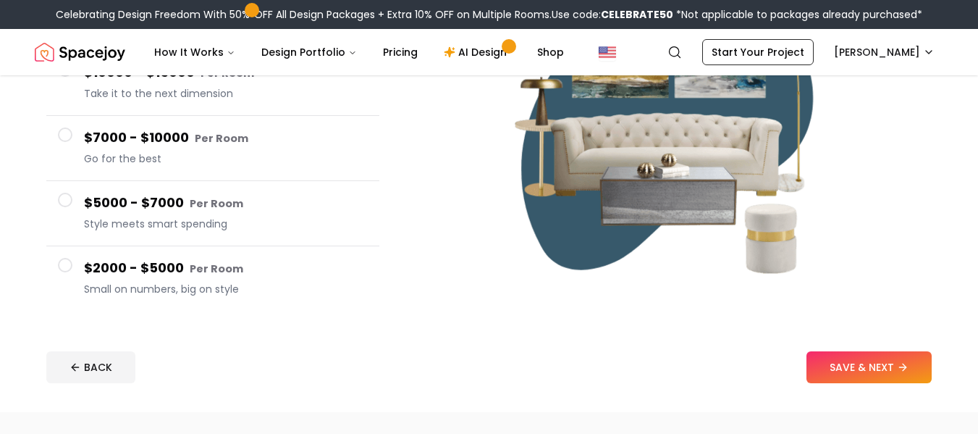
scroll to position [201, 0]
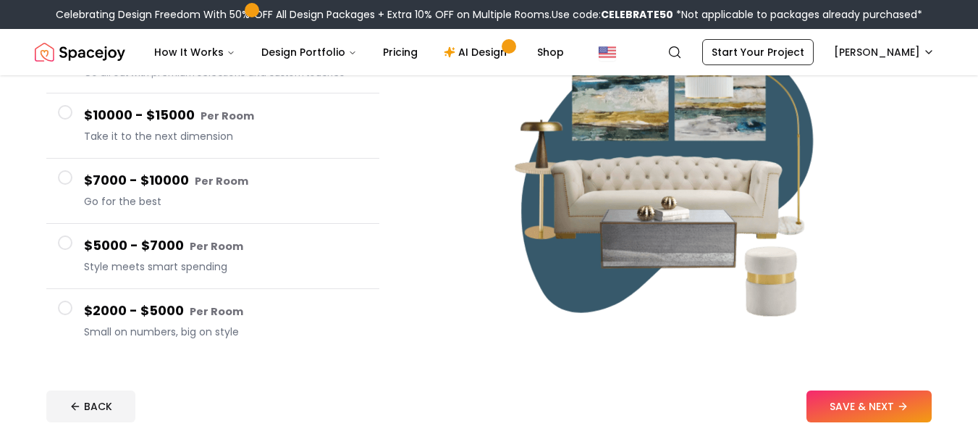
click at [67, 237] on span at bounding box center [65, 242] width 14 height 14
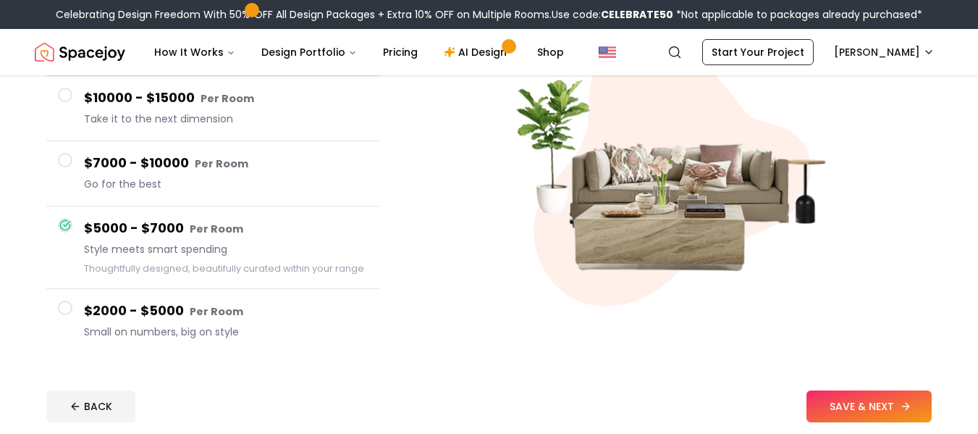
click at [834, 413] on button "SAVE & NEXT" at bounding box center [869, 406] width 125 height 32
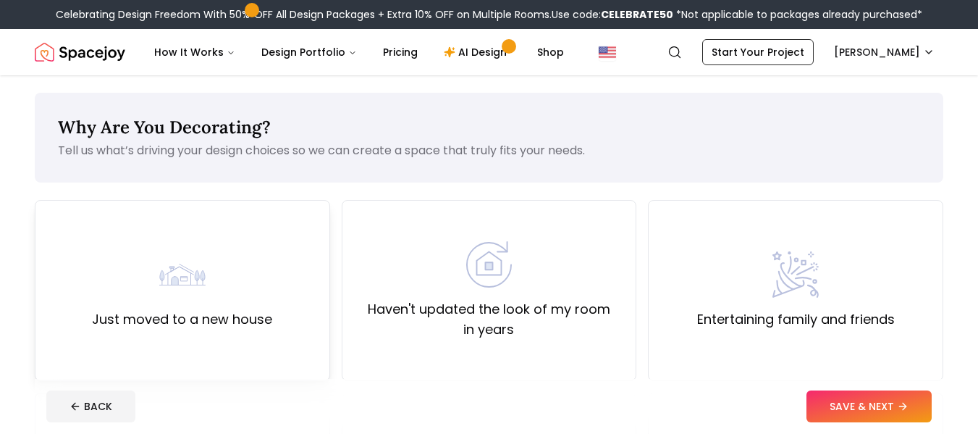
click at [130, 297] on div "Just moved to a new house" at bounding box center [182, 290] width 180 height 78
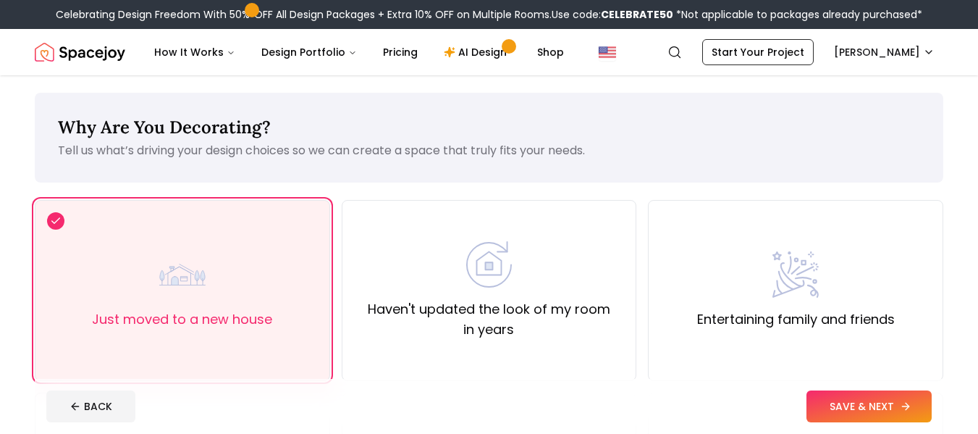
click at [854, 408] on button "SAVE & NEXT" at bounding box center [869, 406] width 125 height 32
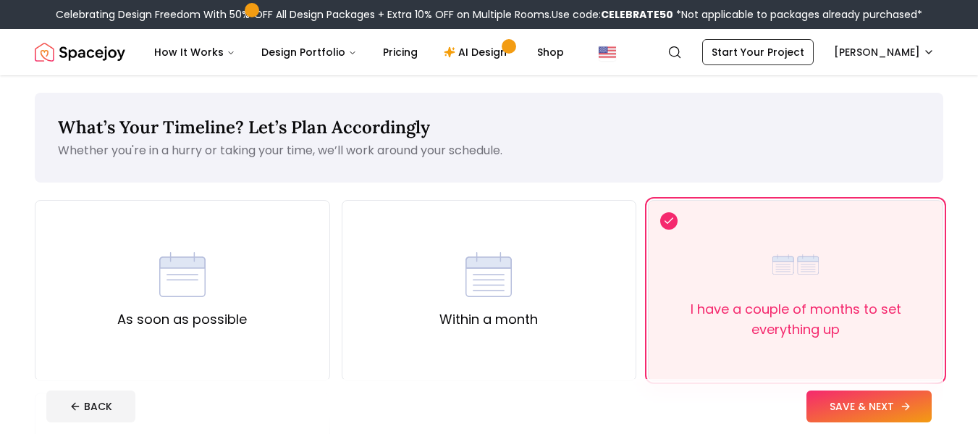
click at [854, 408] on button "SAVE & NEXT" at bounding box center [869, 406] width 125 height 32
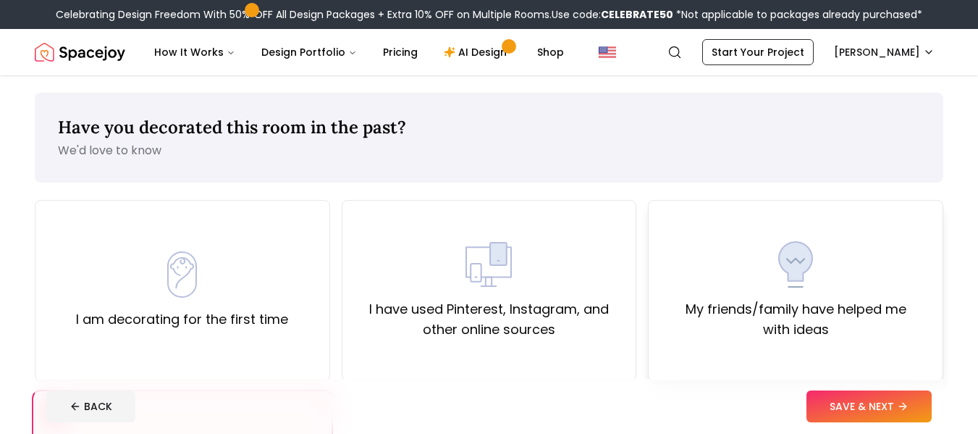
click at [835, 306] on label "My friends/family have helped me with ideas" at bounding box center [795, 319] width 271 height 41
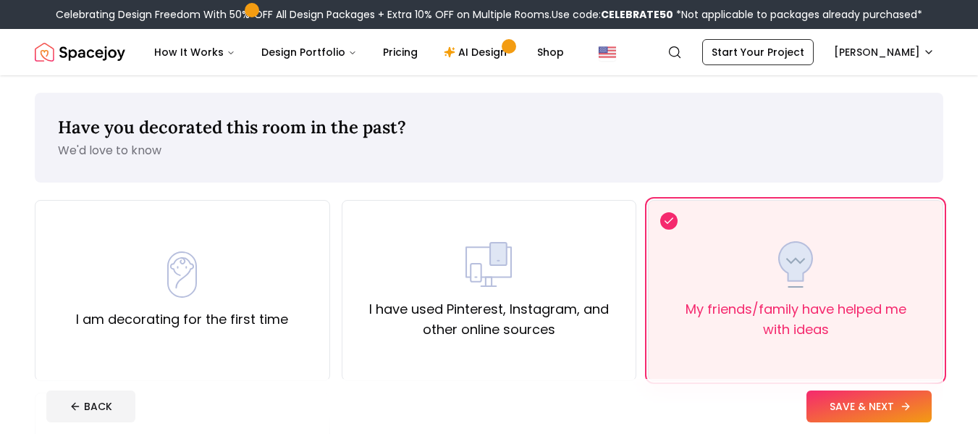
click at [869, 397] on button "SAVE & NEXT" at bounding box center [869, 406] width 125 height 32
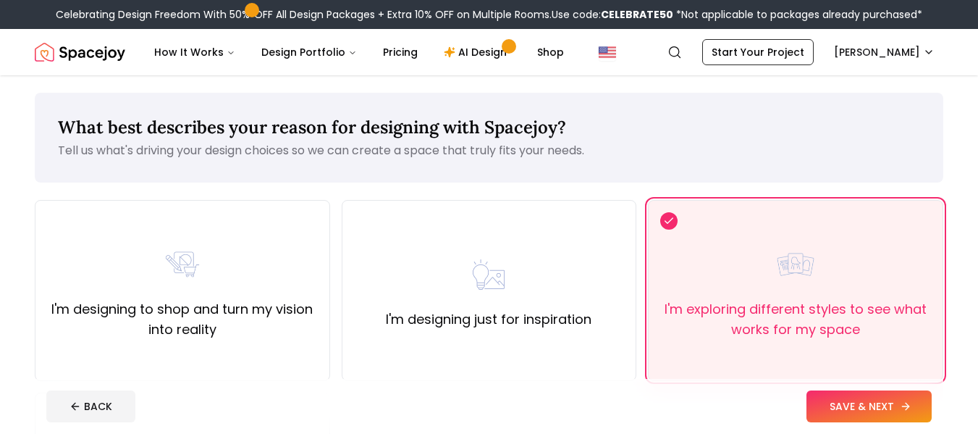
click at [869, 397] on button "SAVE & NEXT" at bounding box center [869, 406] width 125 height 32
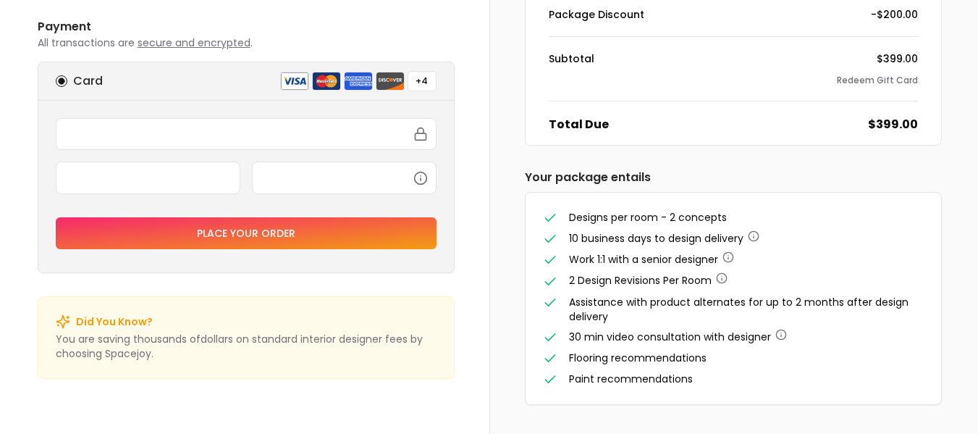
scroll to position [164, 0]
